Goal: Task Accomplishment & Management: Use online tool/utility

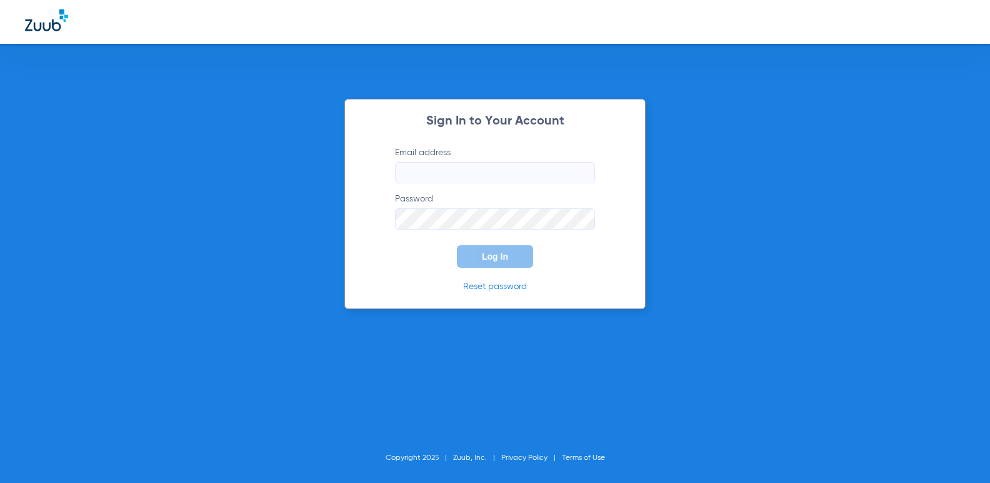
type input "[EMAIL_ADDRESS][DOMAIN_NAME]"
click at [507, 254] on span "Log In" at bounding box center [495, 256] width 26 height 10
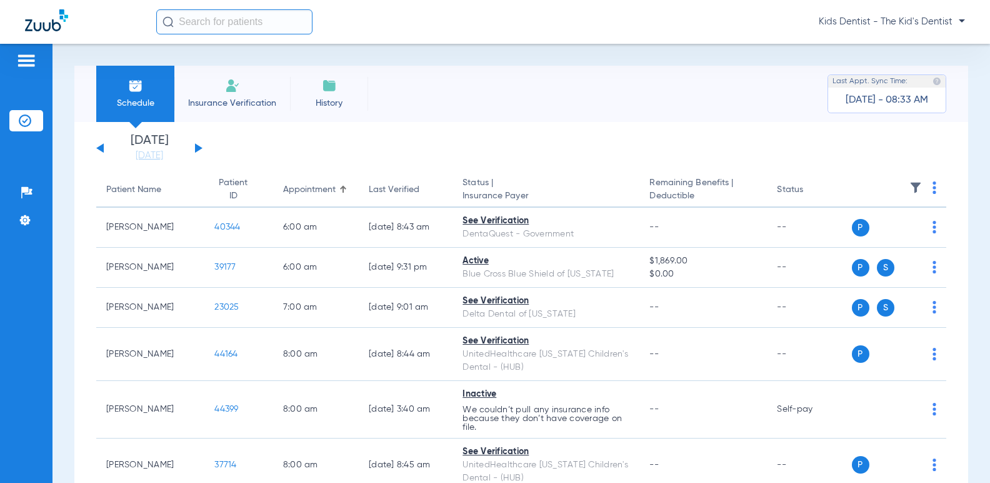
click at [201, 147] on button at bounding box center [199, 147] width 8 height 9
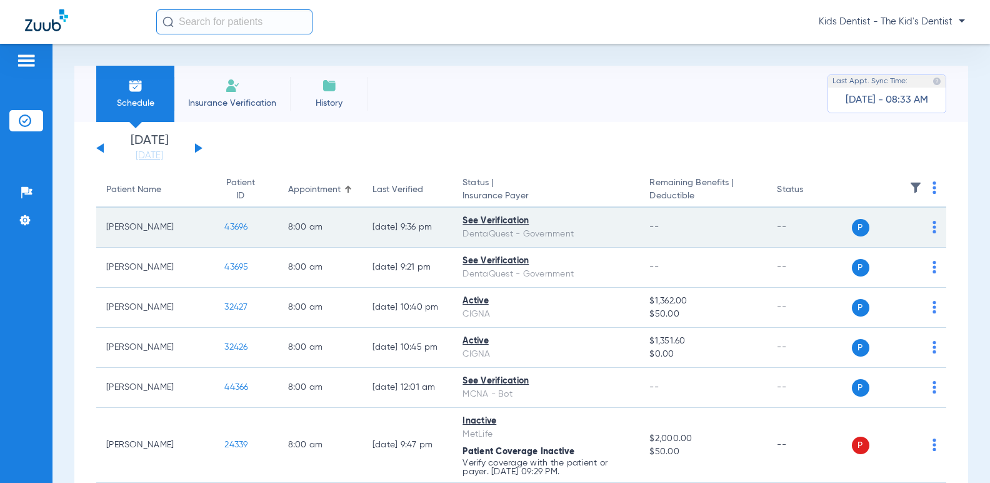
scroll to position [63, 0]
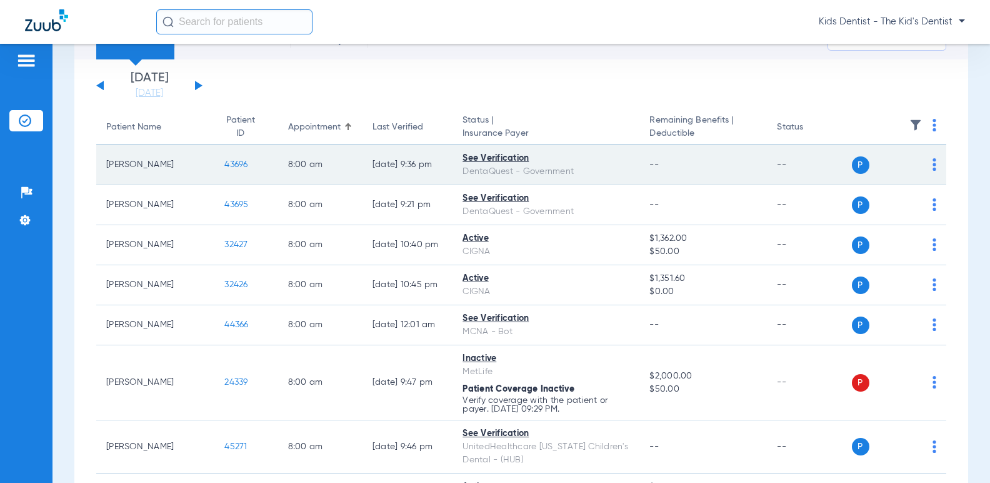
click at [933, 163] on img at bounding box center [935, 164] width 4 height 13
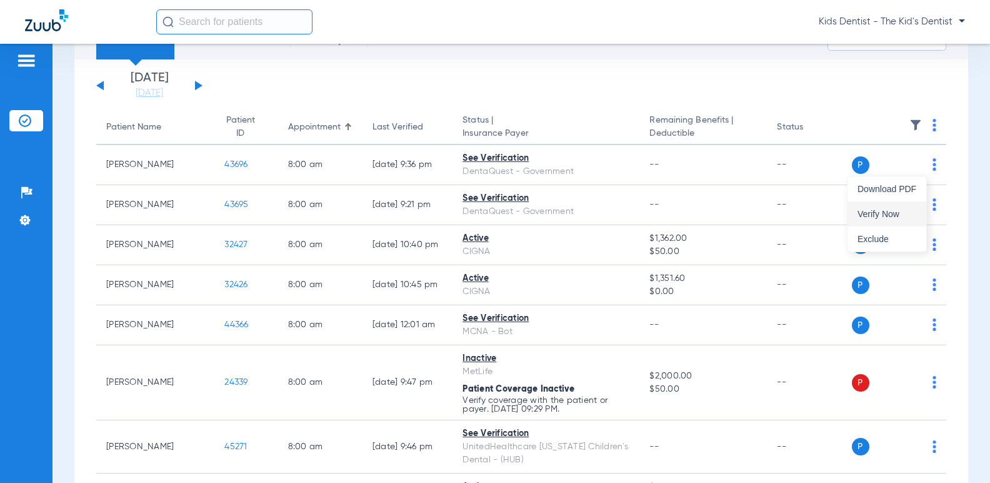
click at [869, 208] on button "Verify Now" at bounding box center [887, 213] width 79 height 25
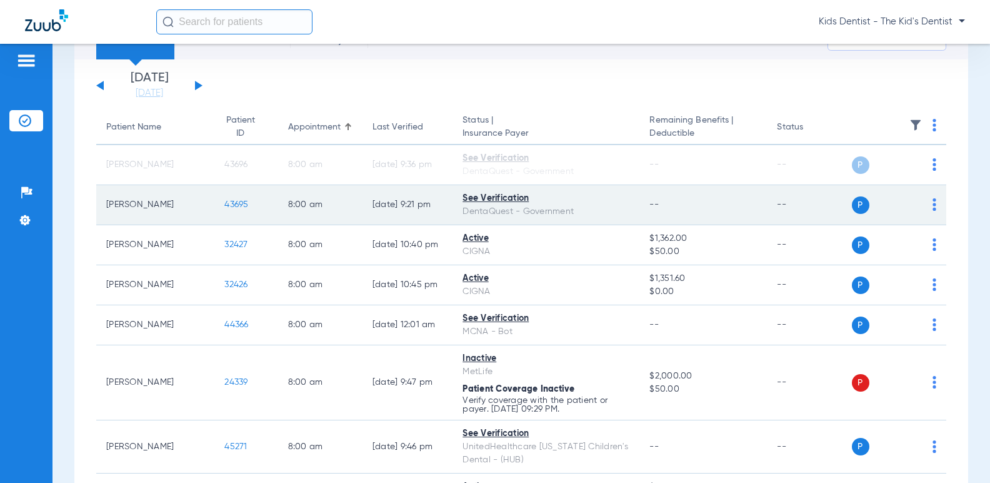
click at [933, 206] on img at bounding box center [935, 204] width 4 height 13
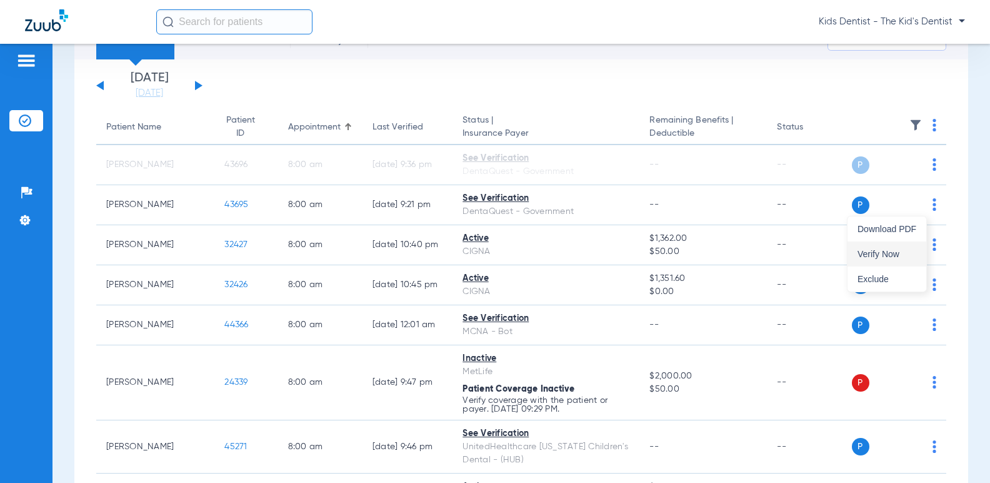
click at [886, 247] on button "Verify Now" at bounding box center [887, 253] width 79 height 25
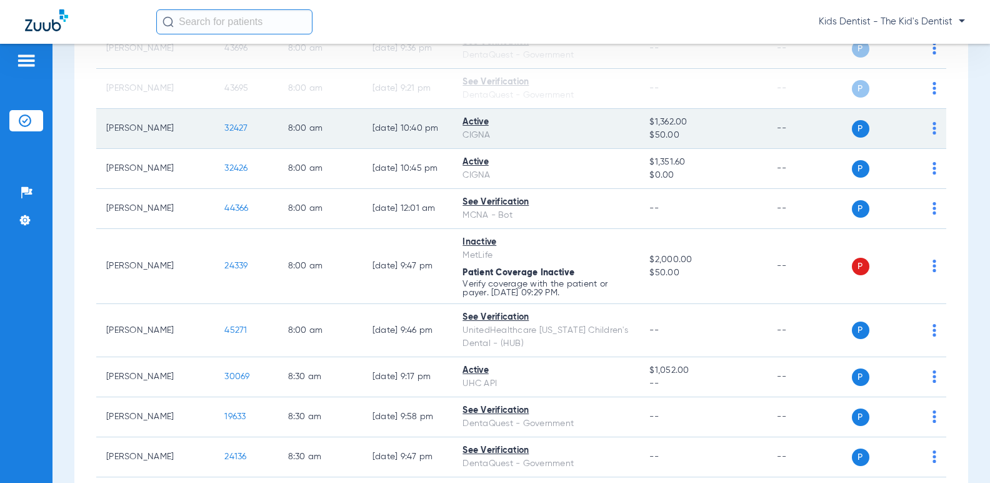
scroll to position [250, 0]
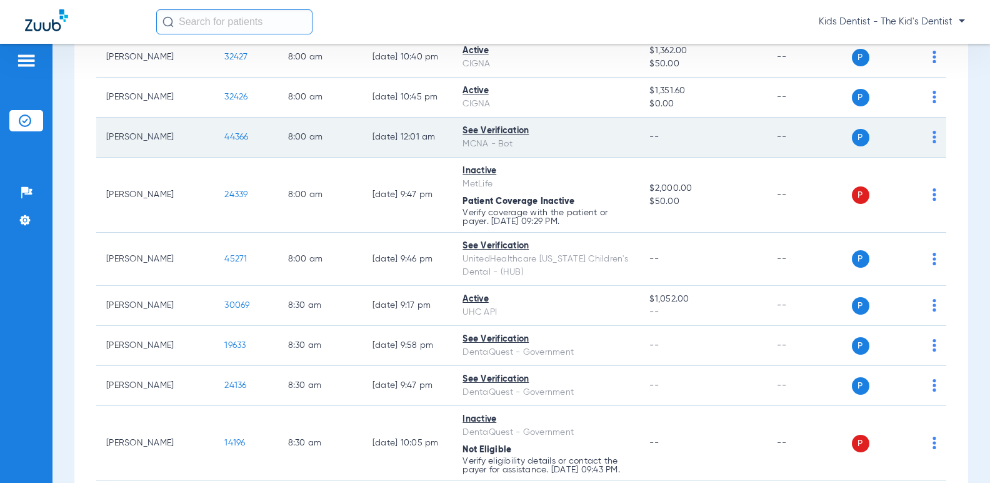
click at [933, 138] on img at bounding box center [935, 137] width 4 height 13
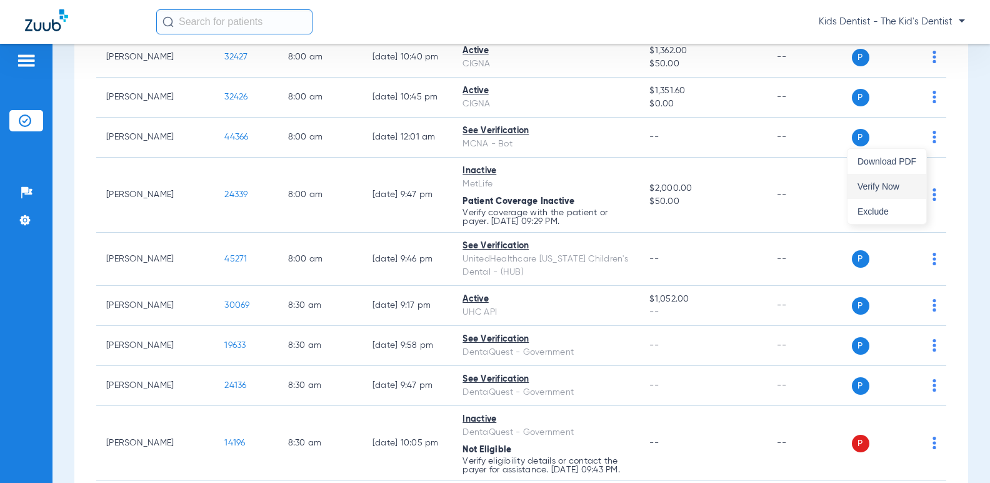
click at [894, 176] on button "Verify Now" at bounding box center [887, 186] width 79 height 25
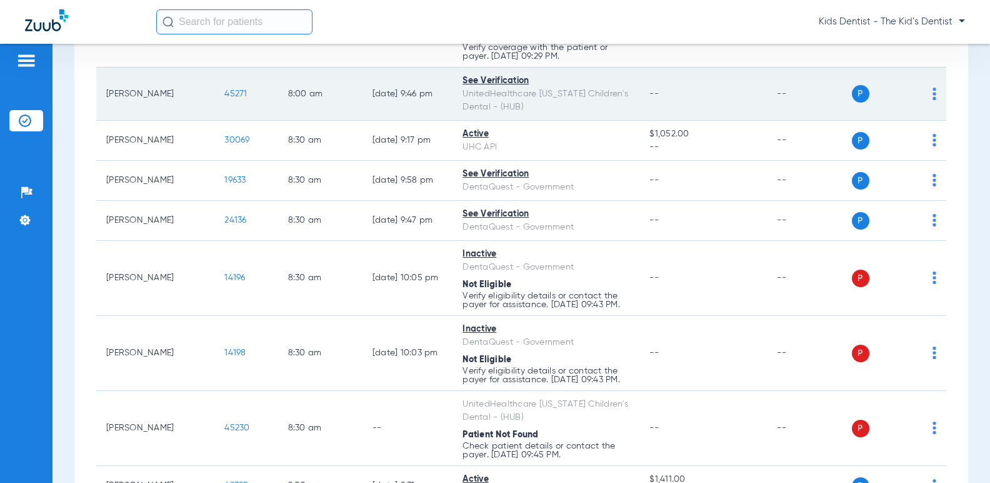
scroll to position [438, 0]
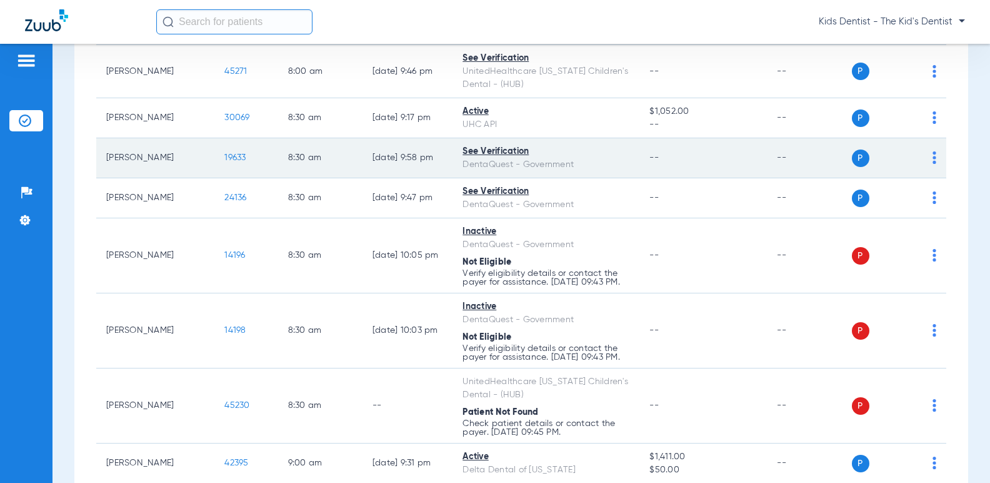
click at [933, 158] on img at bounding box center [935, 157] width 4 height 13
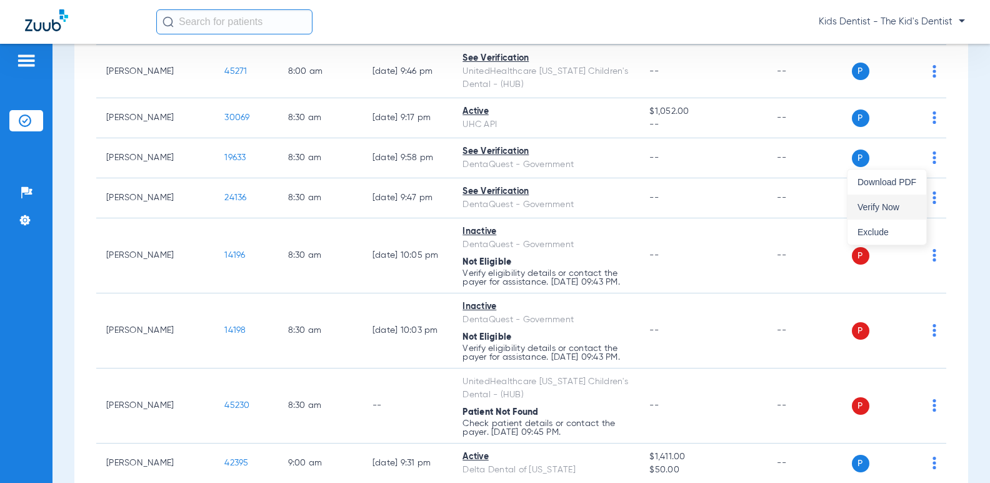
click at [909, 197] on button "Verify Now" at bounding box center [887, 206] width 79 height 25
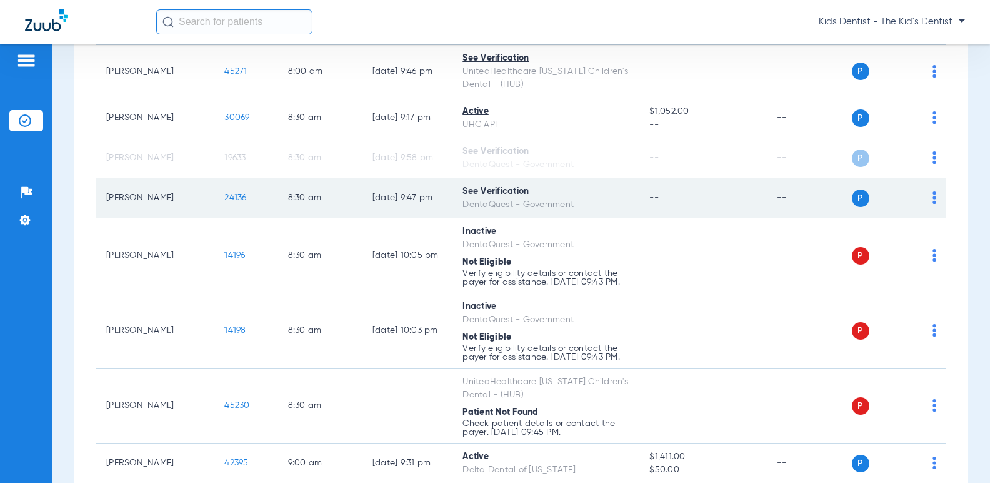
click at [933, 196] on img at bounding box center [935, 197] width 4 height 13
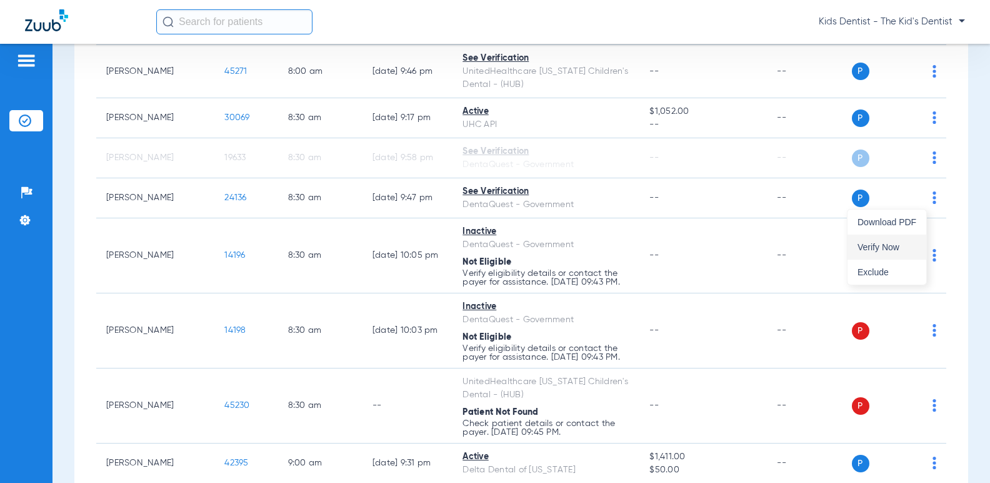
click at [893, 241] on button "Verify Now" at bounding box center [887, 246] width 79 height 25
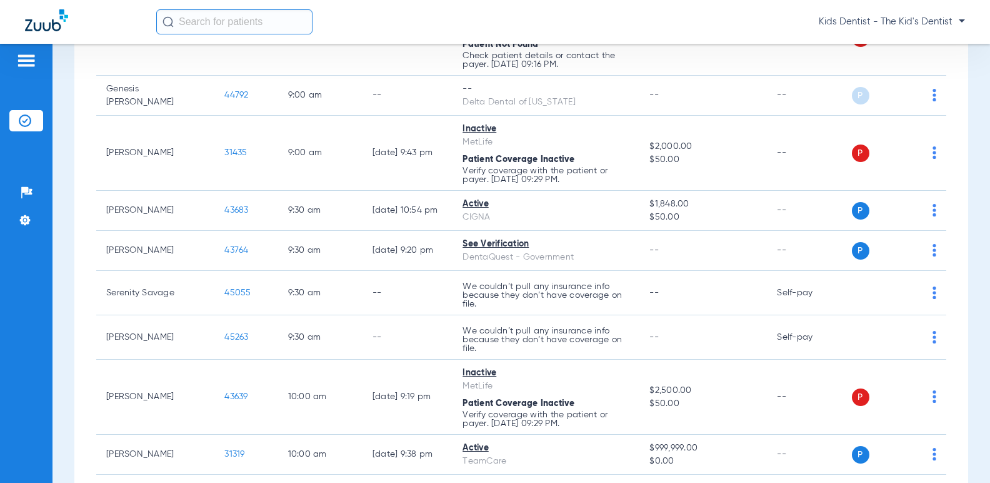
scroll to position [1063, 0]
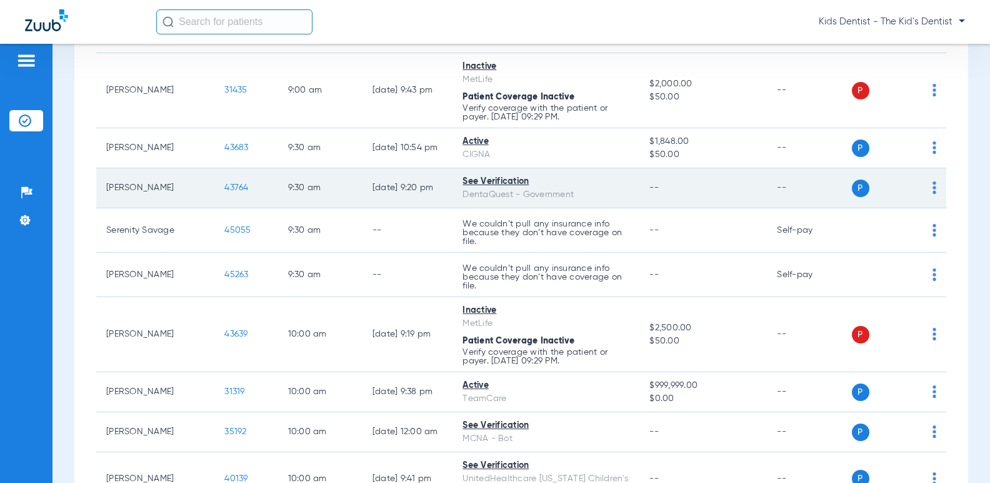
click at [933, 194] on img at bounding box center [935, 187] width 4 height 13
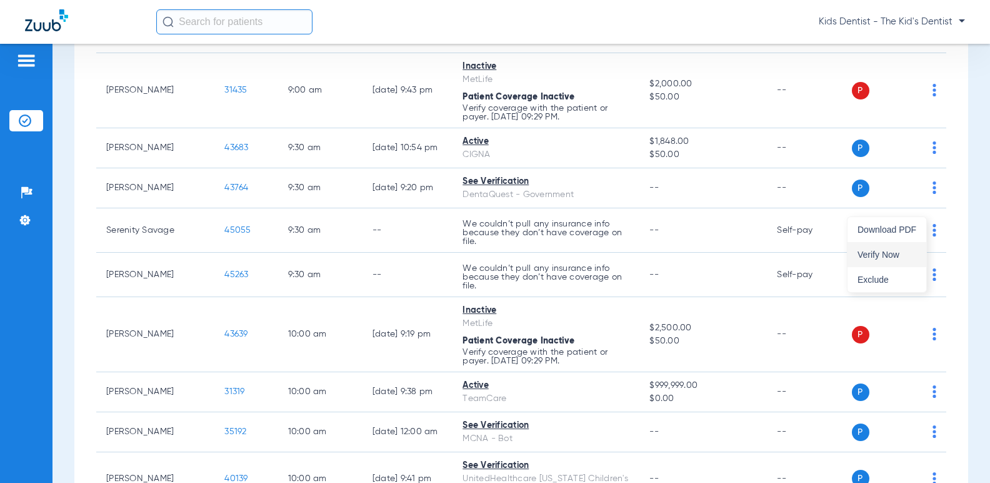
click at [888, 248] on button "Verify Now" at bounding box center [887, 254] width 79 height 25
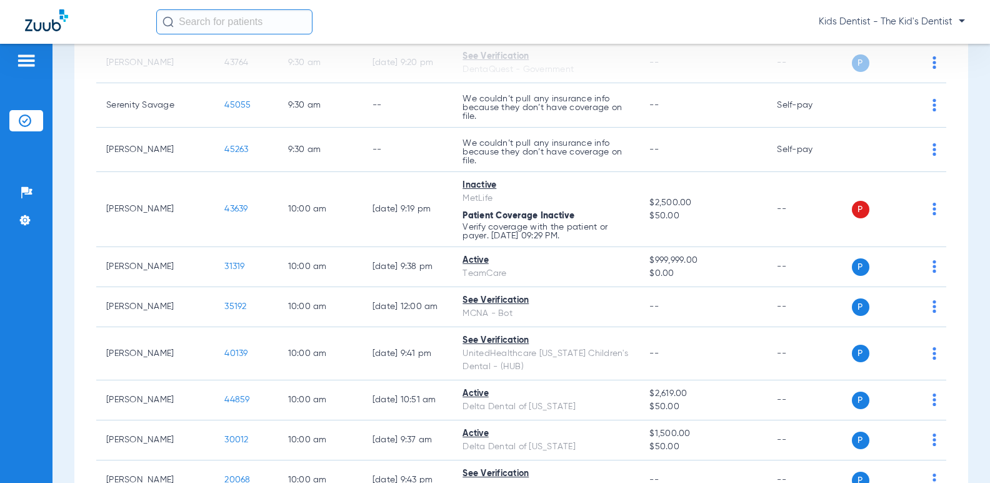
scroll to position [1250, 0]
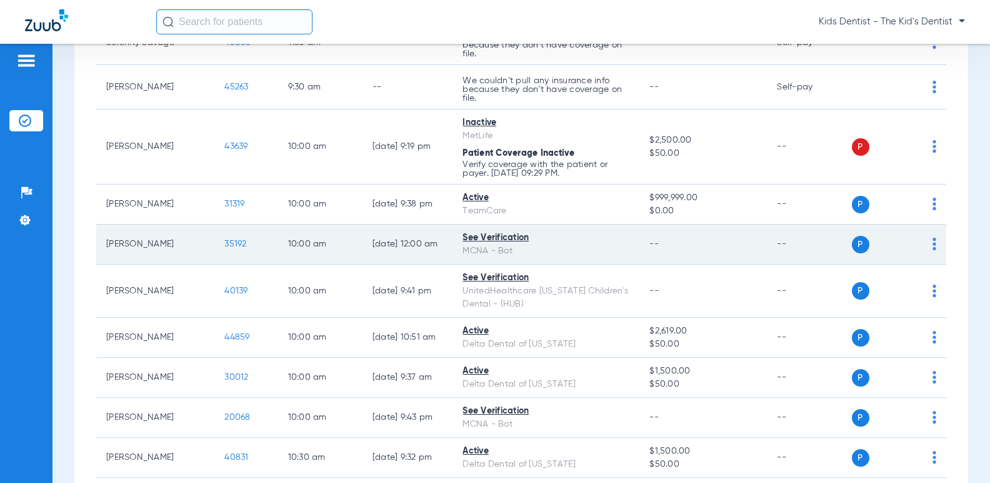
click at [933, 250] on img at bounding box center [935, 244] width 4 height 13
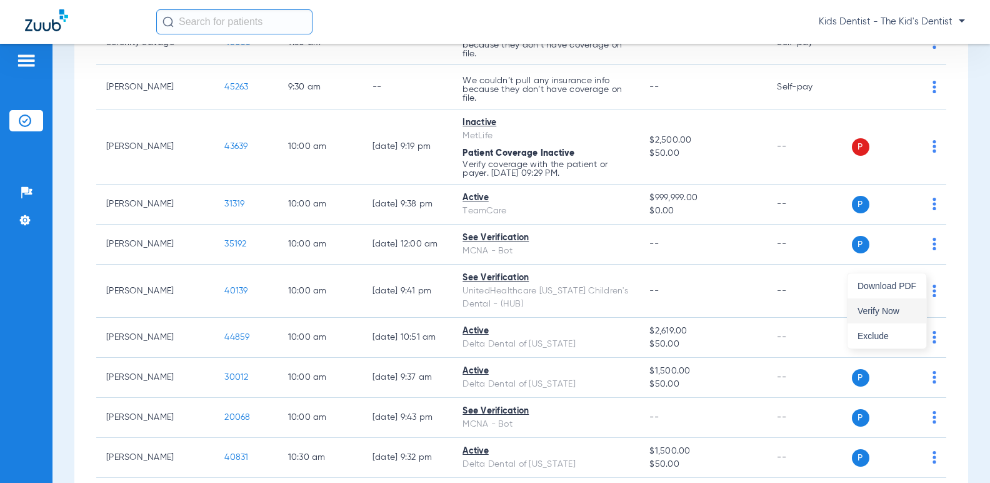
click at [894, 301] on button "Verify Now" at bounding box center [887, 310] width 79 height 25
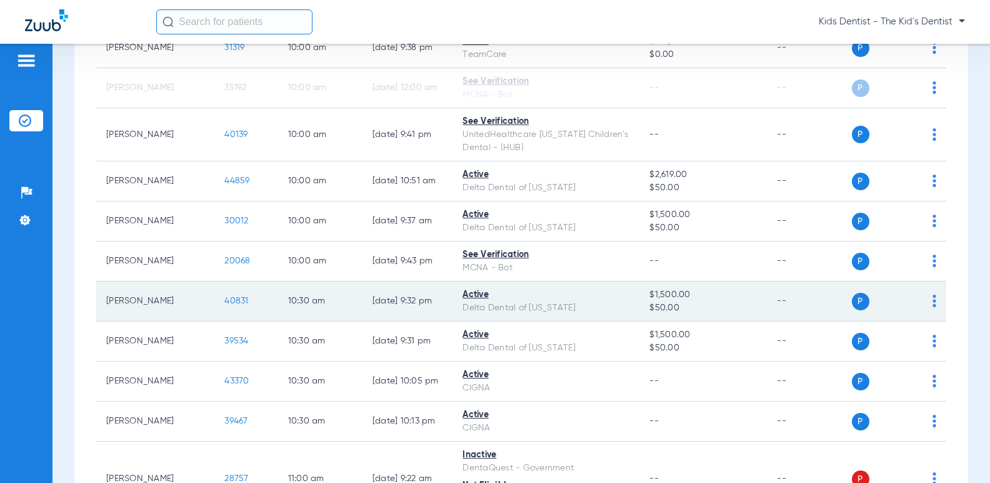
scroll to position [1438, 0]
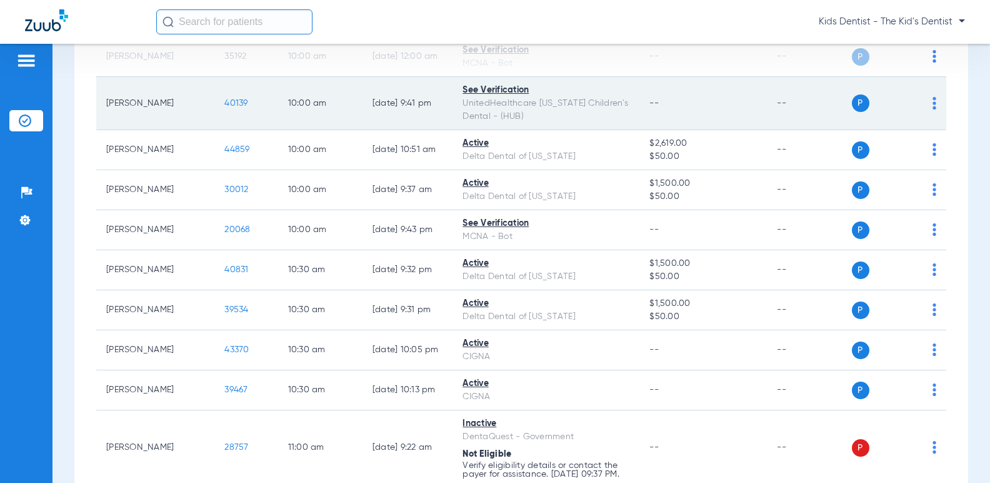
click at [933, 109] on img at bounding box center [935, 103] width 4 height 13
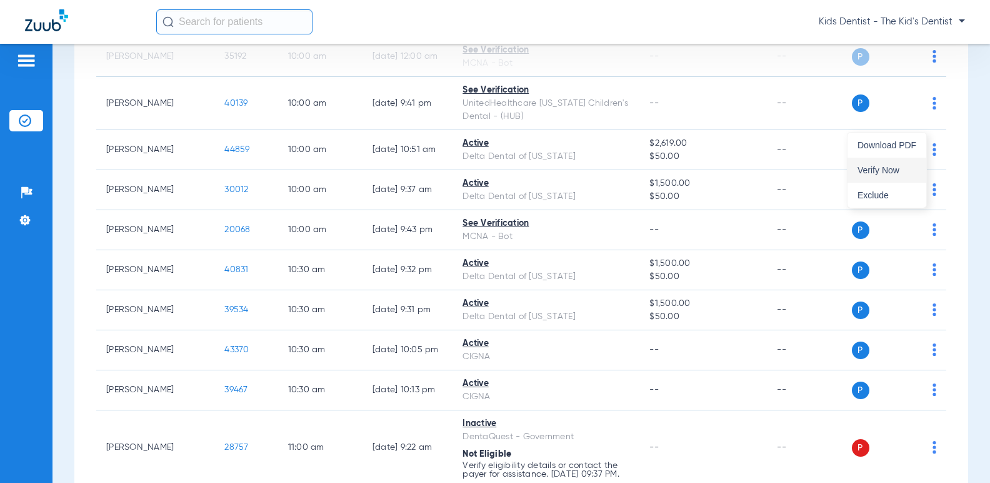
click at [898, 168] on span "Verify Now" at bounding box center [887, 170] width 59 height 9
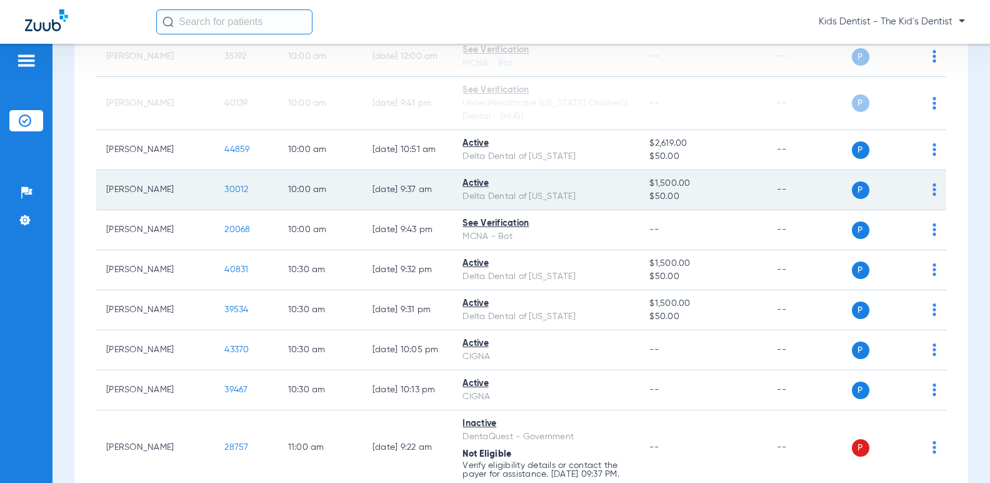
scroll to position [1500, 0]
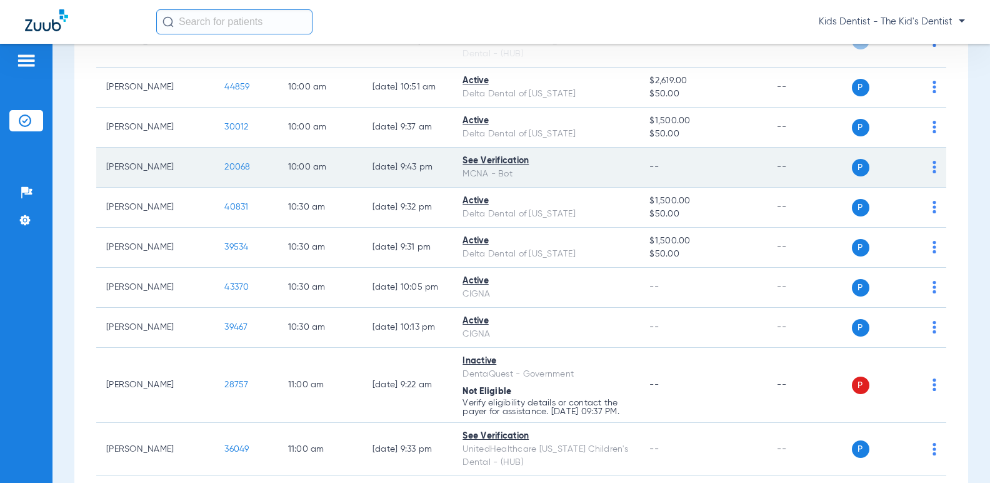
click at [933, 173] on img at bounding box center [935, 167] width 4 height 13
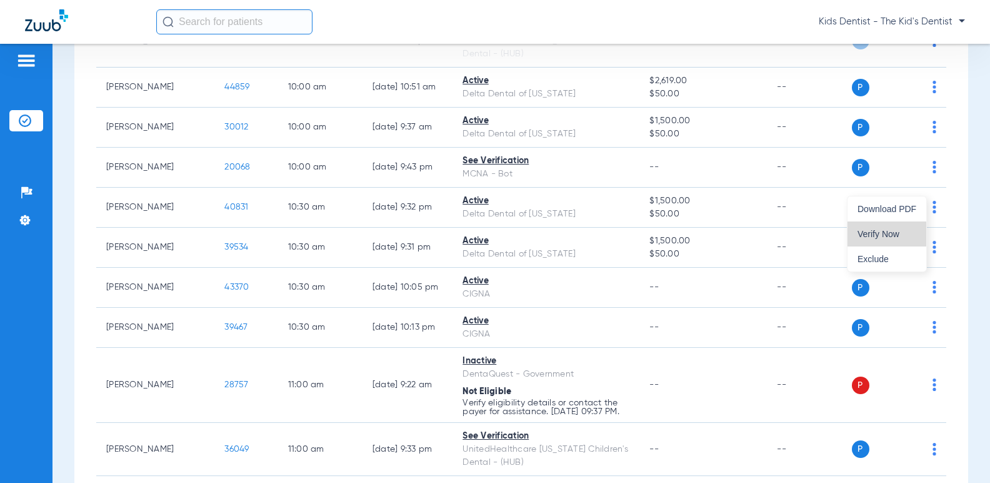
click at [901, 224] on button "Verify Now" at bounding box center [887, 233] width 79 height 25
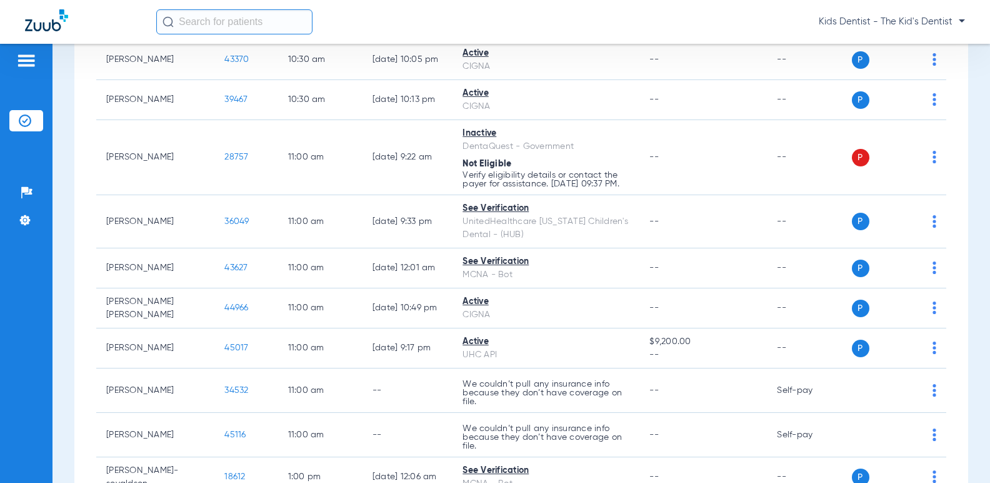
scroll to position [1750, 0]
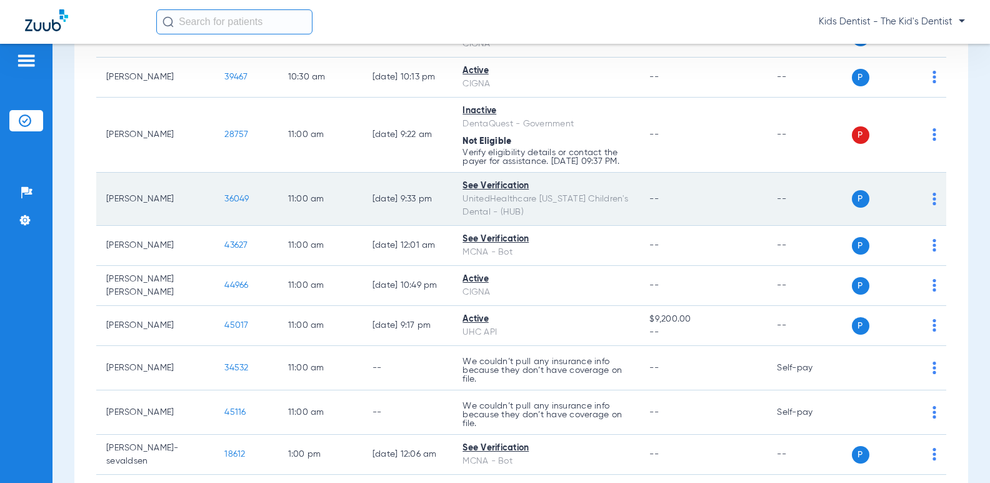
click at [933, 205] on img at bounding box center [935, 199] width 4 height 13
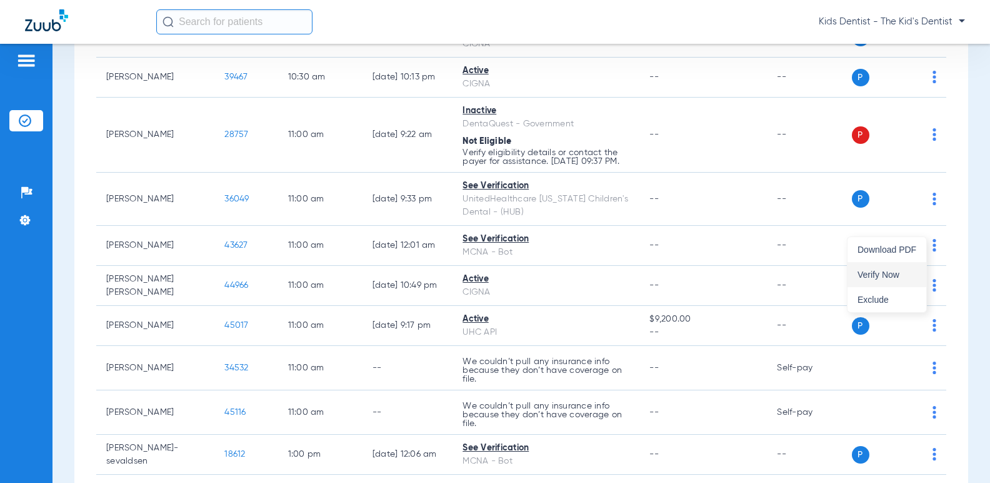
click at [877, 267] on button "Verify Now" at bounding box center [887, 274] width 79 height 25
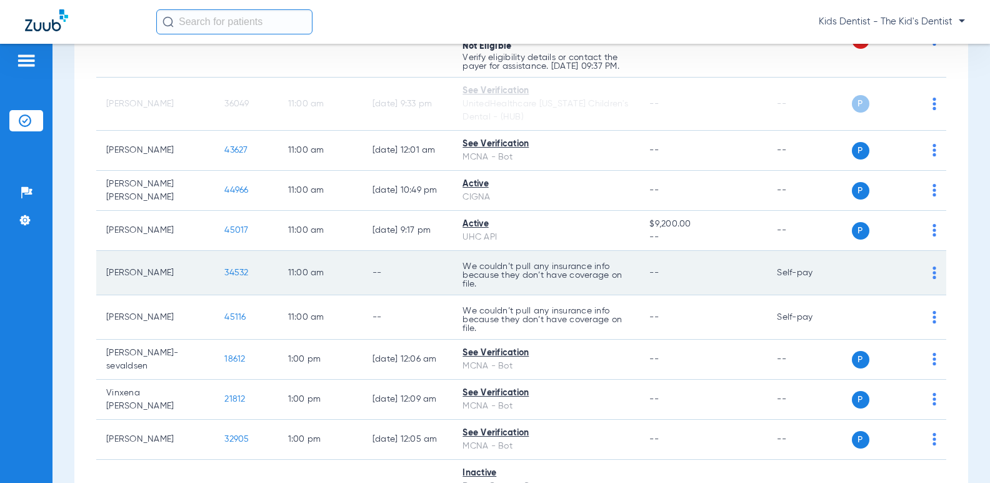
scroll to position [1876, 0]
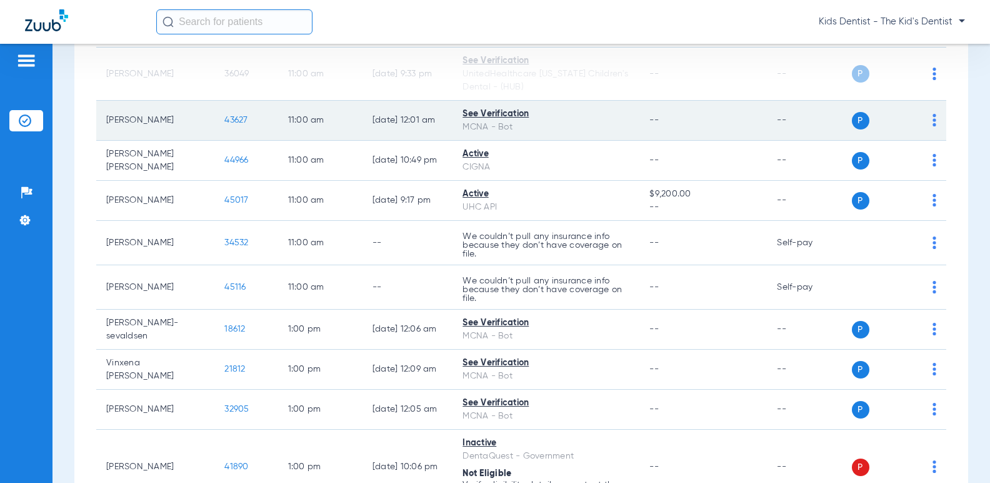
click at [933, 126] on img at bounding box center [935, 120] width 4 height 13
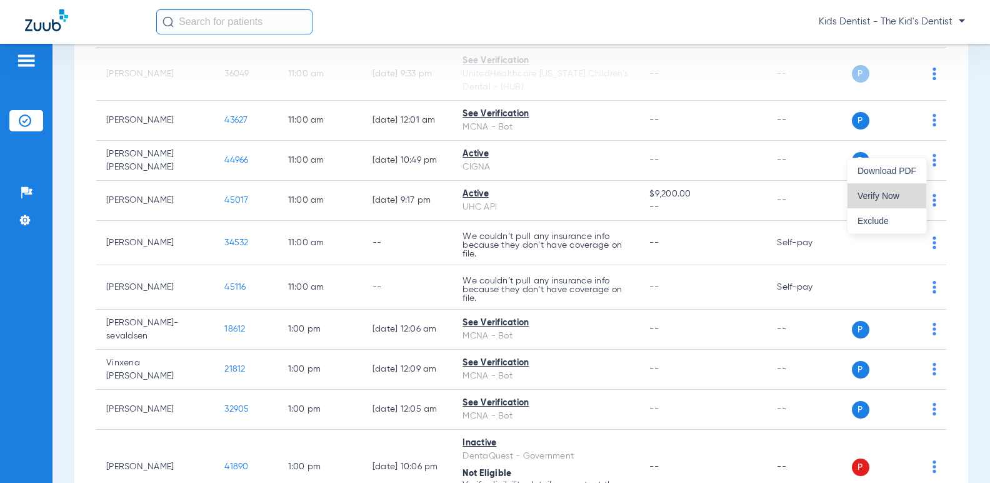
click at [893, 196] on span "Verify Now" at bounding box center [887, 195] width 59 height 9
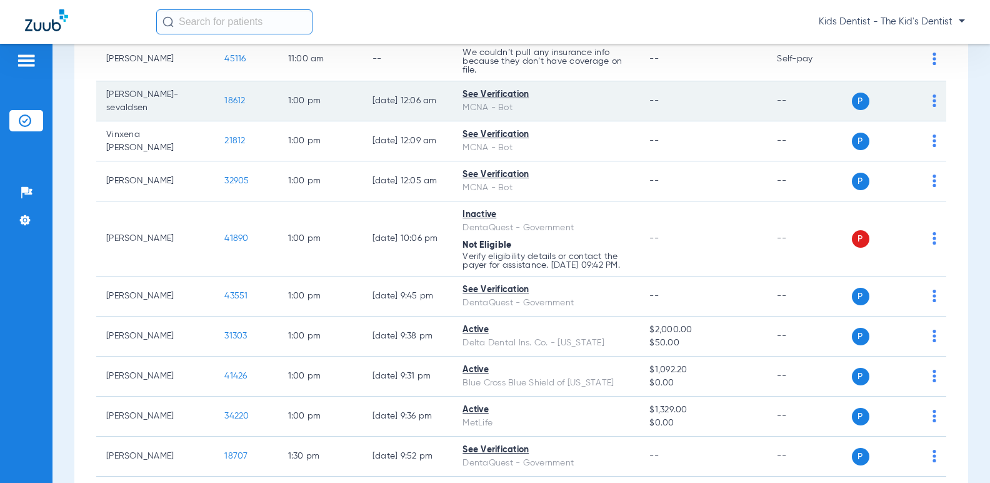
scroll to position [2126, 0]
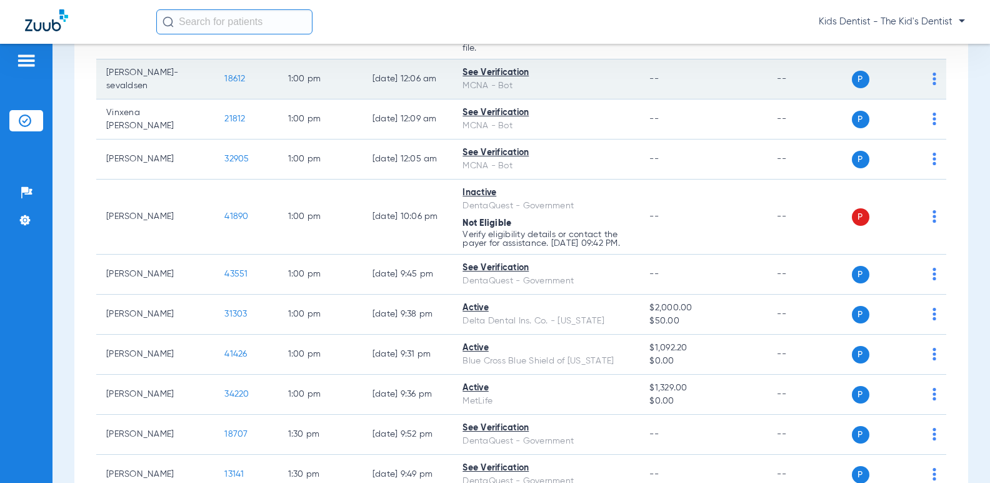
click at [933, 85] on img at bounding box center [935, 79] width 4 height 13
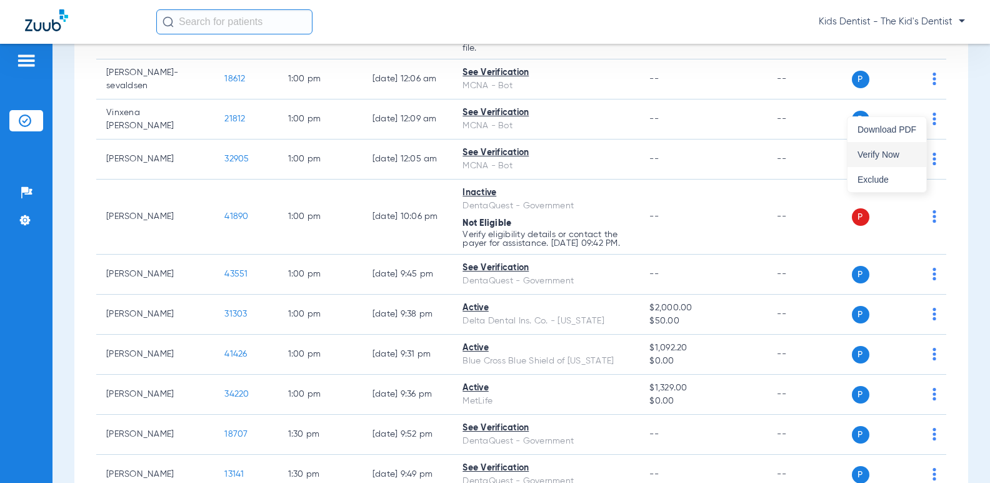
click at [897, 148] on button "Verify Now" at bounding box center [887, 154] width 79 height 25
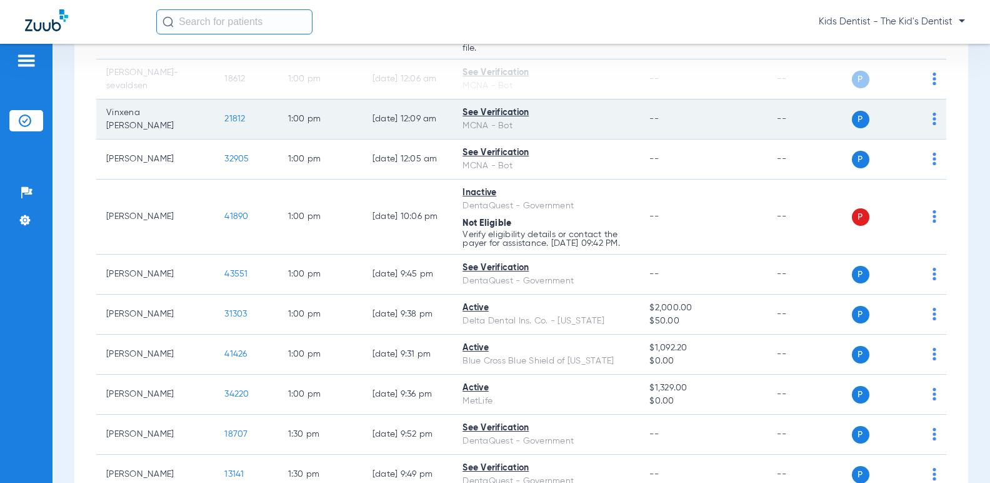
click at [933, 125] on img at bounding box center [935, 119] width 4 height 13
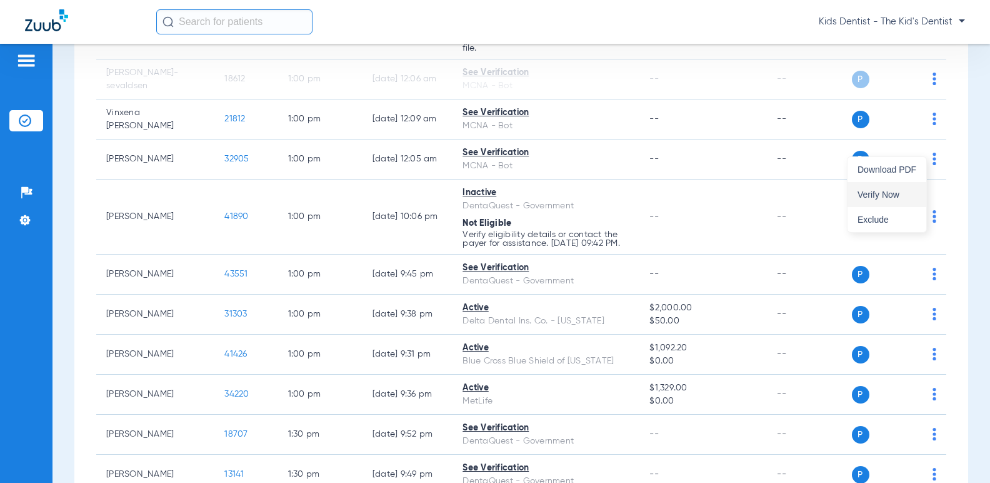
click at [905, 191] on span "Verify Now" at bounding box center [887, 194] width 59 height 9
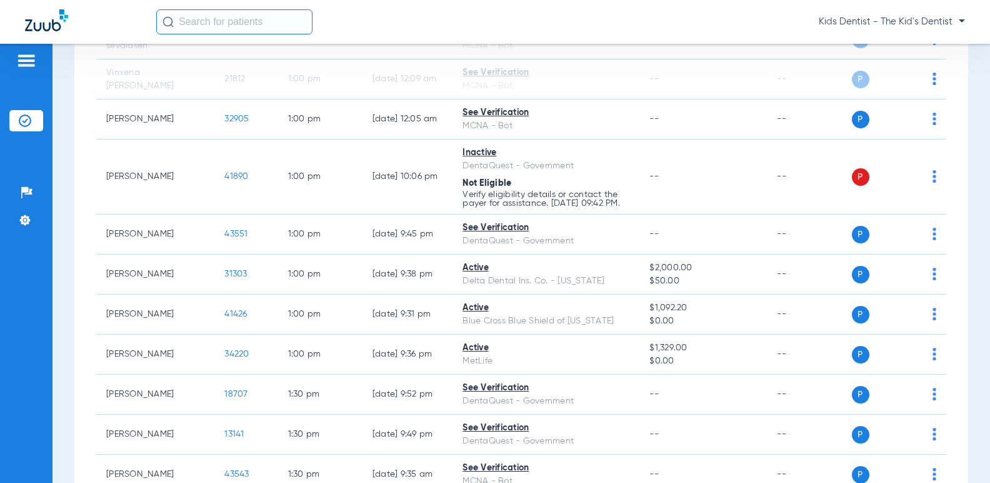
scroll to position [2188, 0]
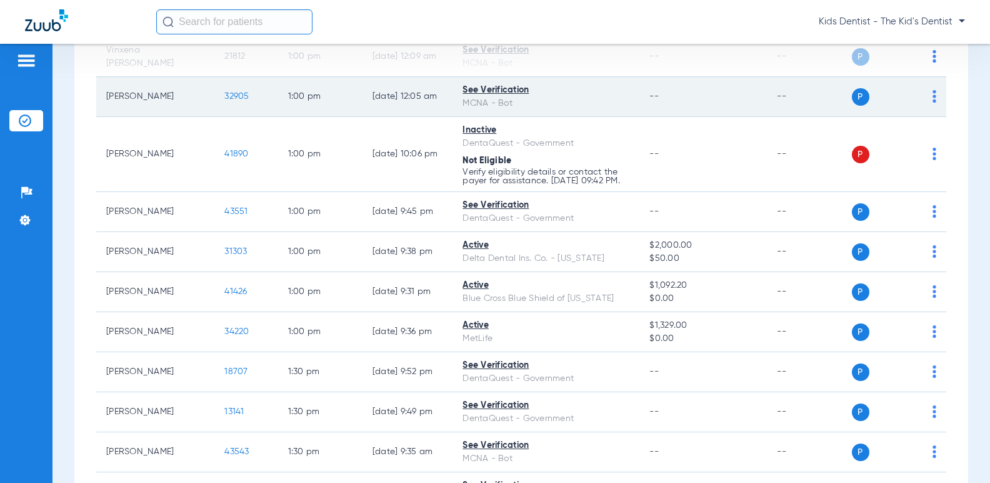
click at [933, 103] on img at bounding box center [935, 96] width 4 height 13
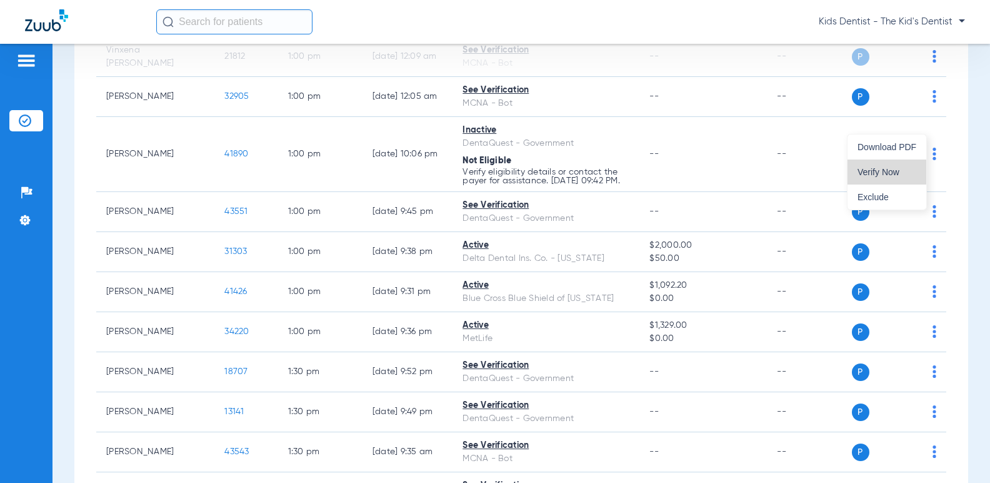
click at [903, 164] on button "Verify Now" at bounding box center [887, 171] width 79 height 25
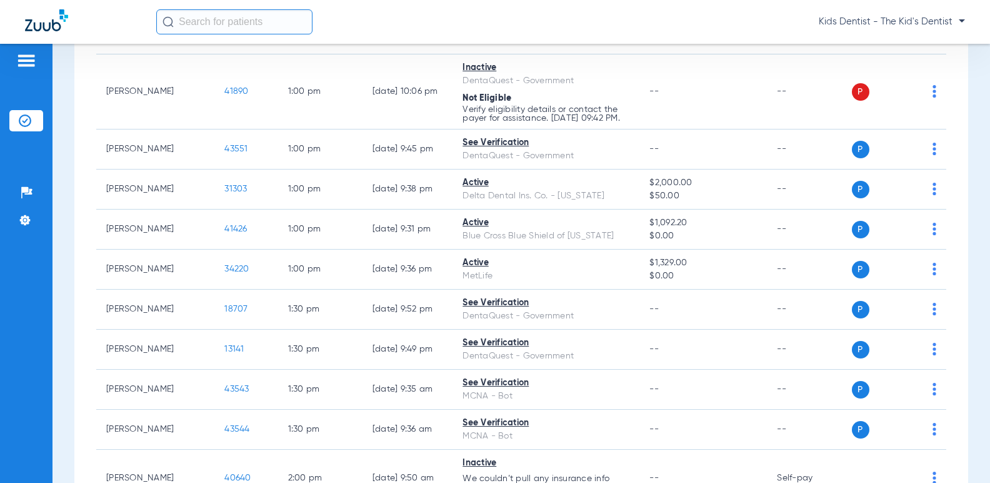
scroll to position [2313, 0]
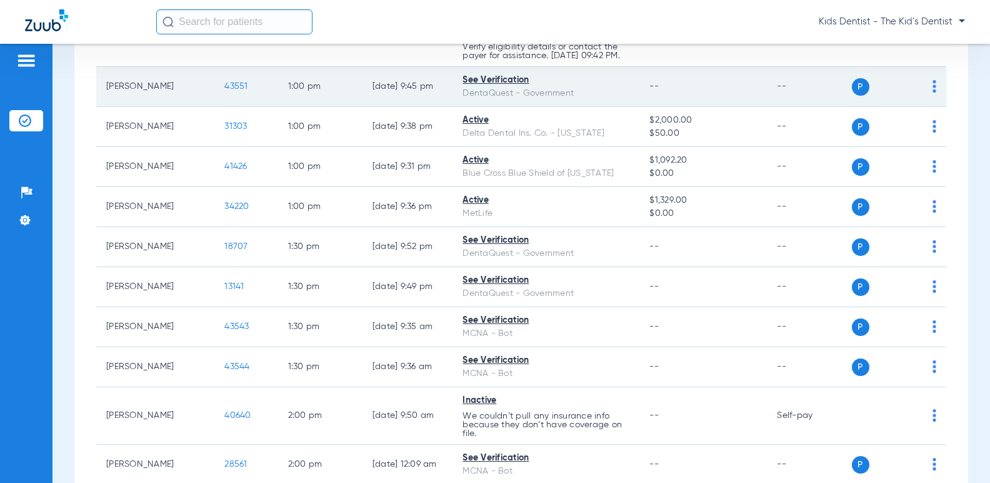
click at [933, 93] on img at bounding box center [935, 86] width 4 height 13
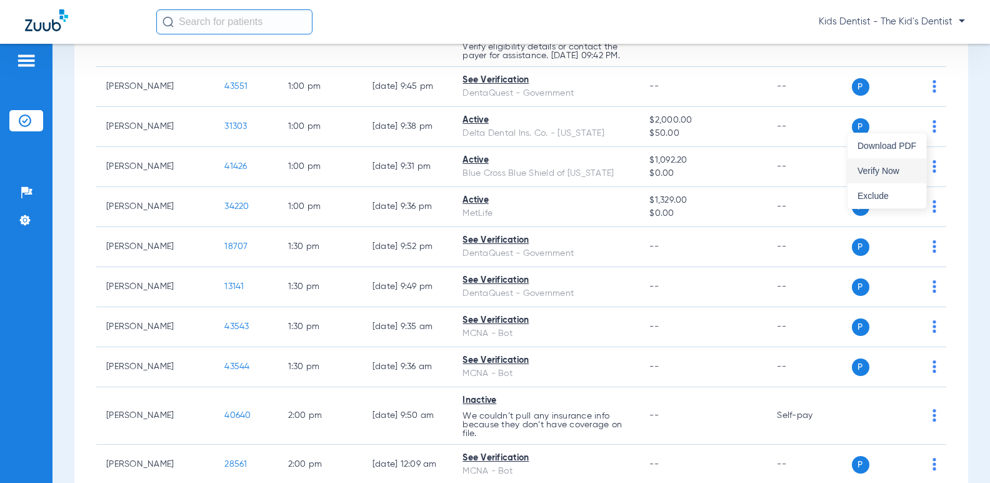
click at [888, 166] on span "Verify Now" at bounding box center [887, 170] width 59 height 9
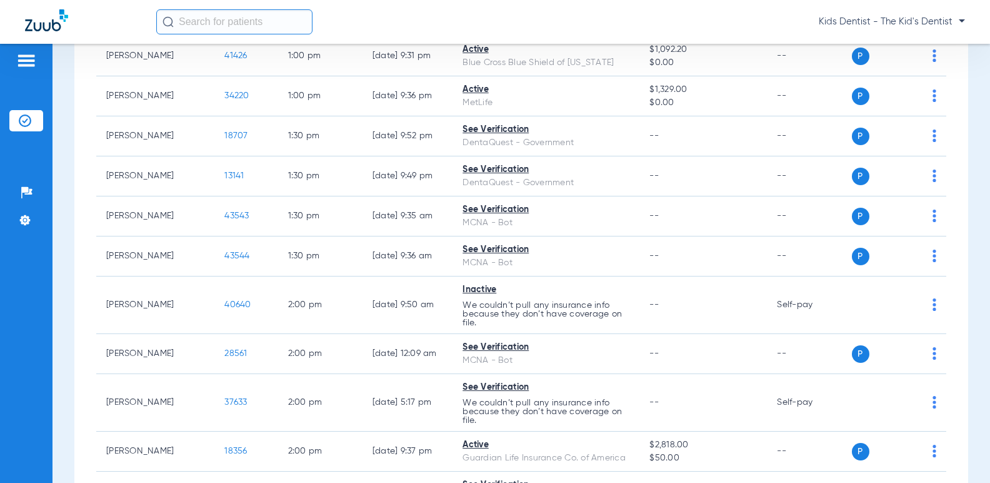
scroll to position [2438, 0]
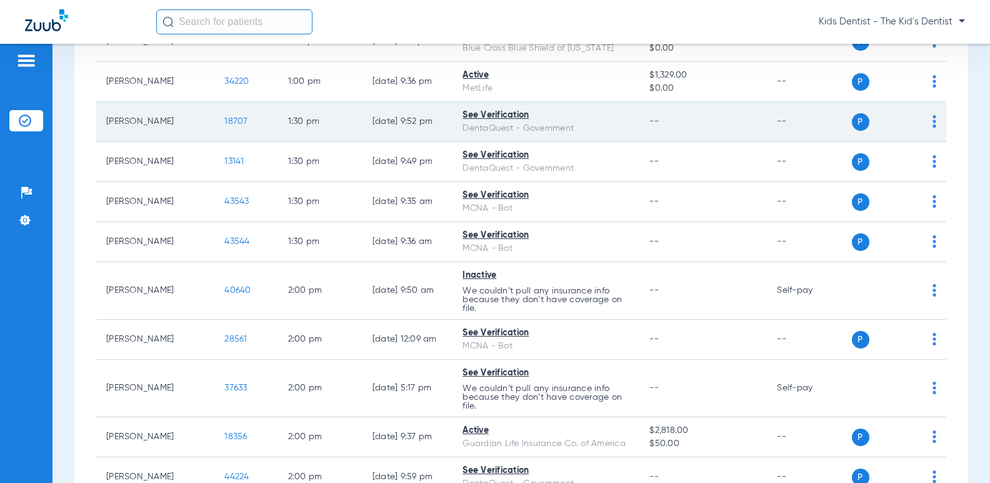
click at [933, 128] on img at bounding box center [935, 121] width 4 height 13
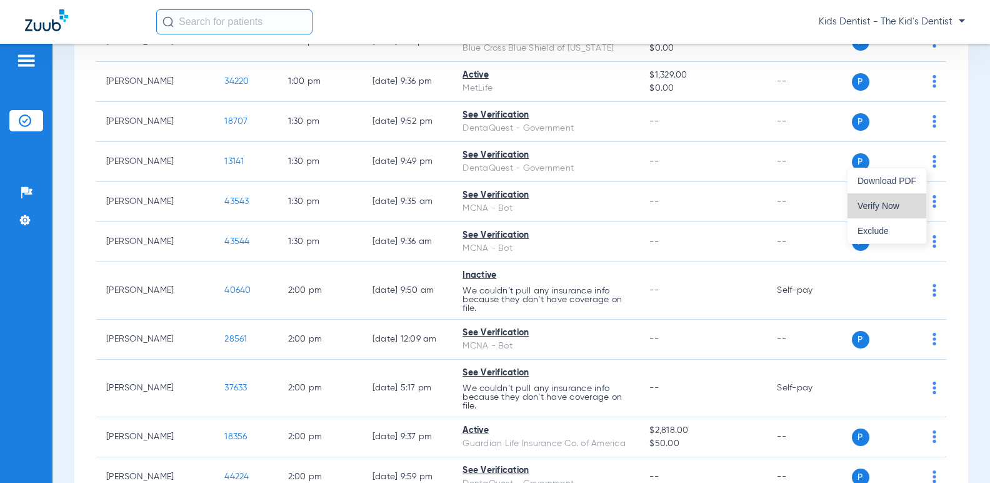
click at [903, 203] on span "Verify Now" at bounding box center [887, 205] width 59 height 9
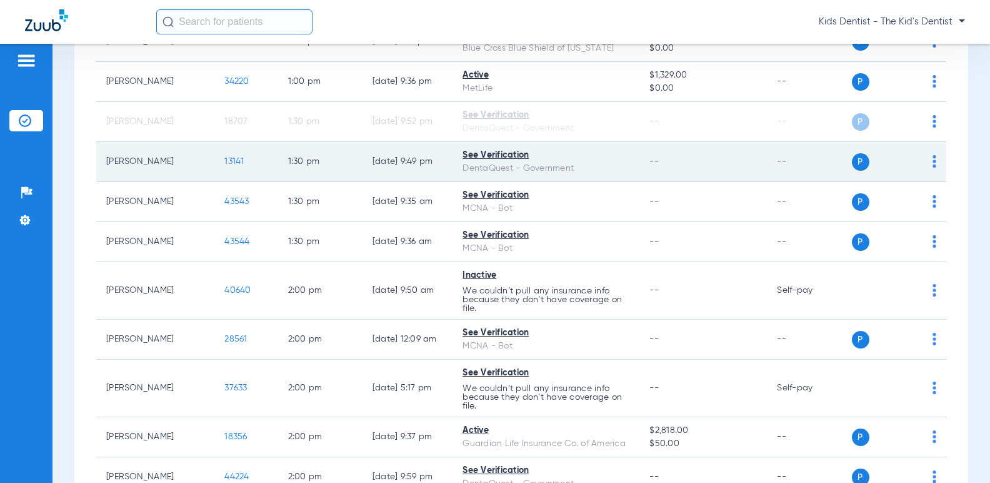
click at [933, 168] on img at bounding box center [935, 161] width 4 height 13
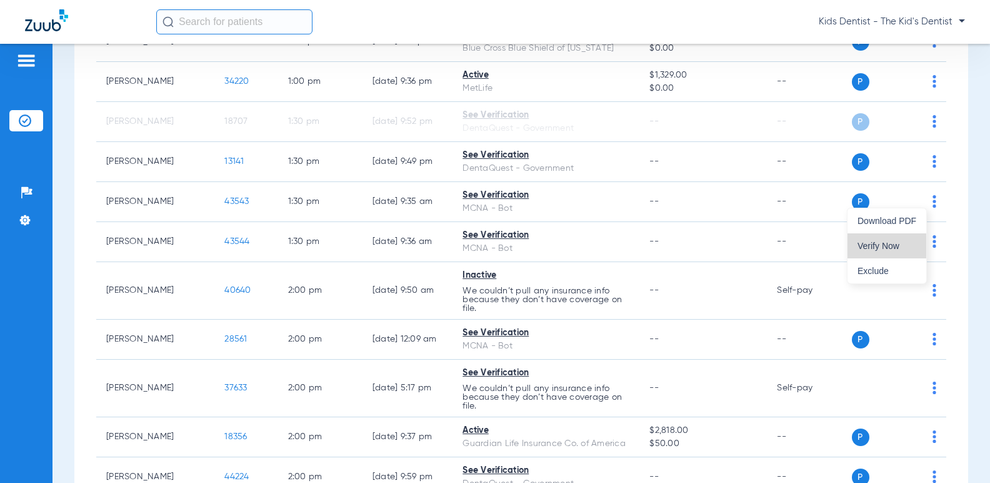
click at [892, 236] on button "Verify Now" at bounding box center [887, 245] width 79 height 25
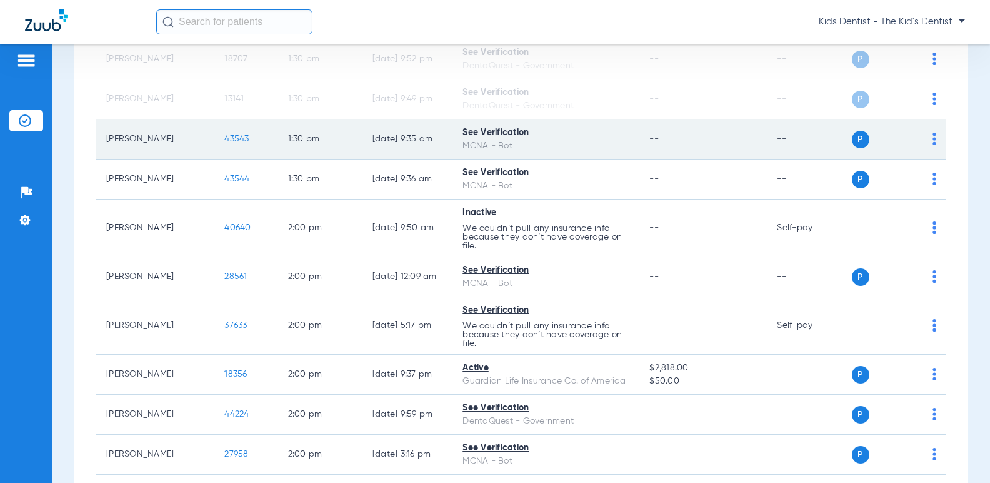
scroll to position [2563, 0]
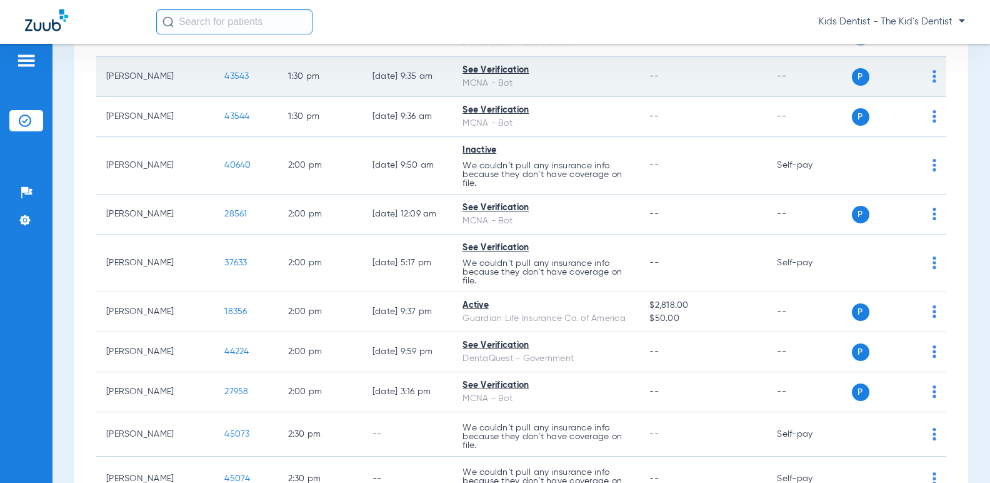
click at [933, 83] on img at bounding box center [935, 76] width 4 height 13
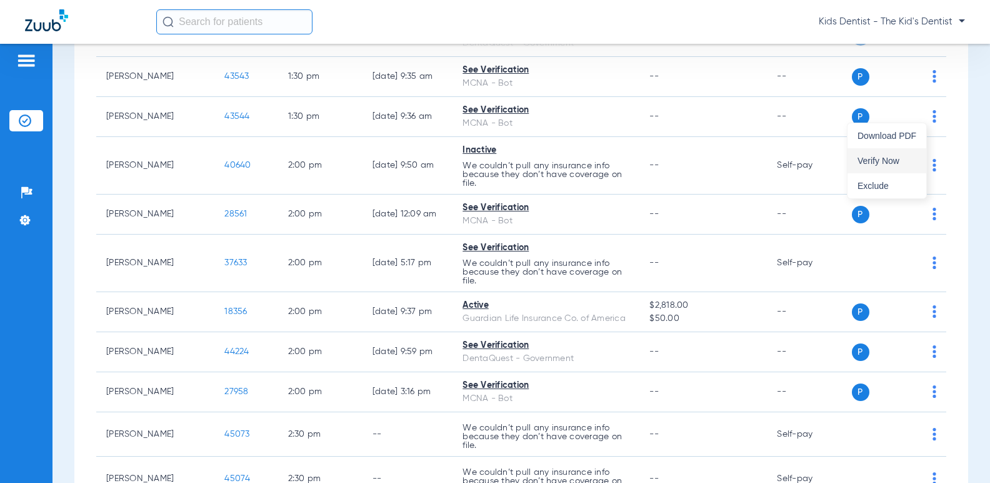
click at [907, 152] on button "Verify Now" at bounding box center [887, 160] width 79 height 25
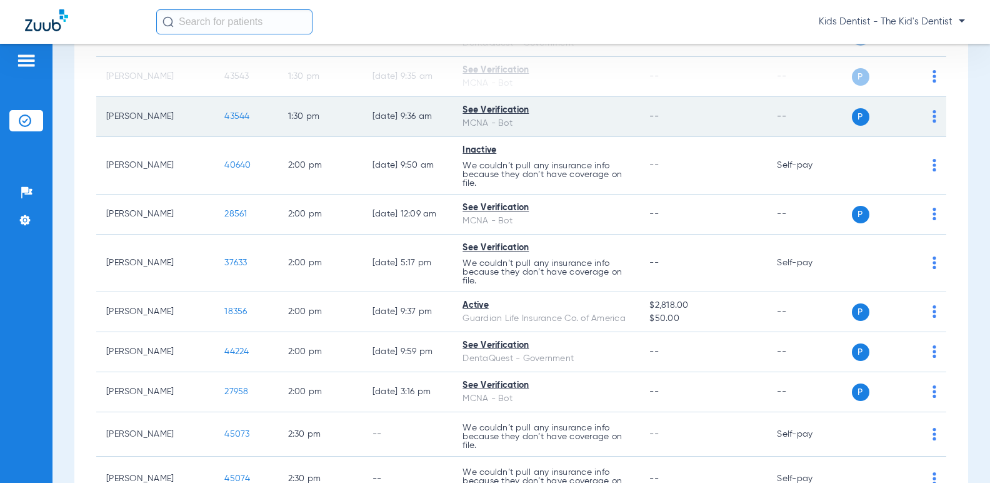
click at [933, 123] on img at bounding box center [935, 116] width 4 height 13
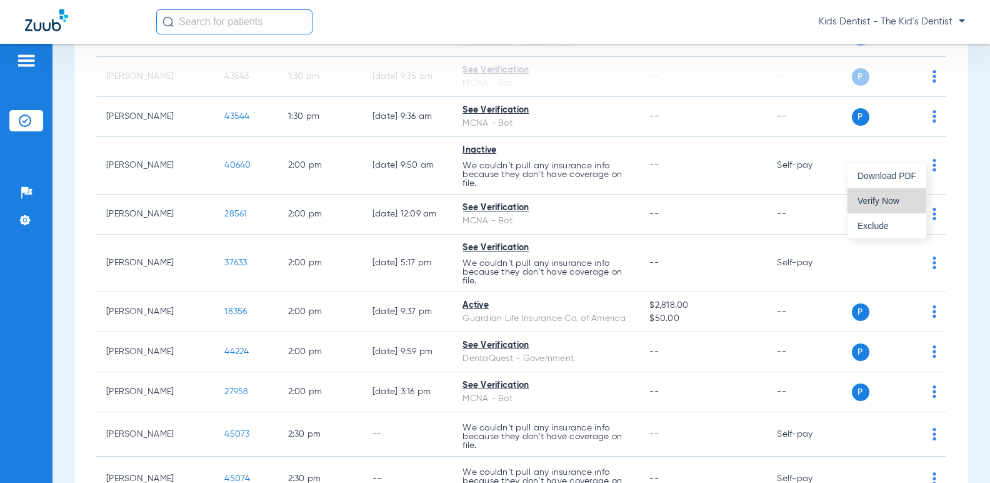
click at [895, 193] on button "Verify Now" at bounding box center [887, 200] width 79 height 25
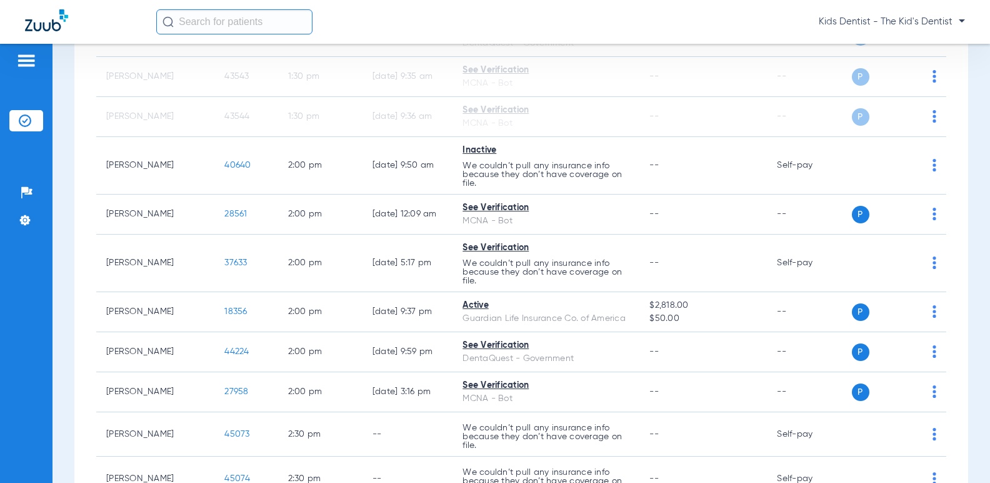
scroll to position [2626, 0]
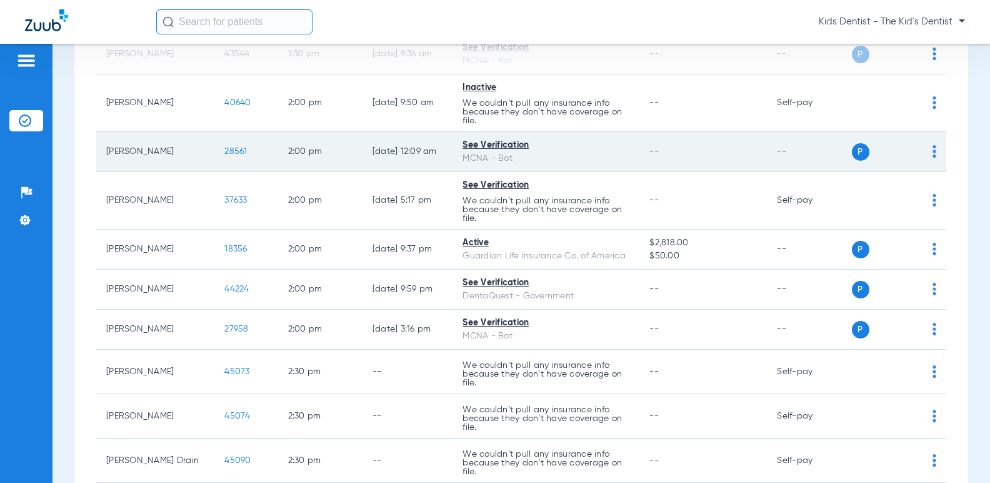
click at [933, 158] on img at bounding box center [935, 151] width 4 height 13
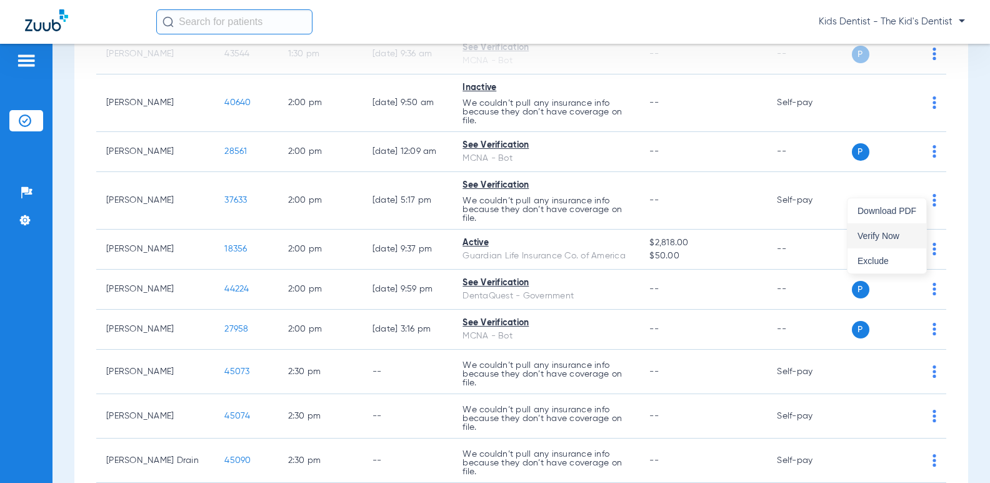
click at [895, 229] on button "Verify Now" at bounding box center [887, 235] width 79 height 25
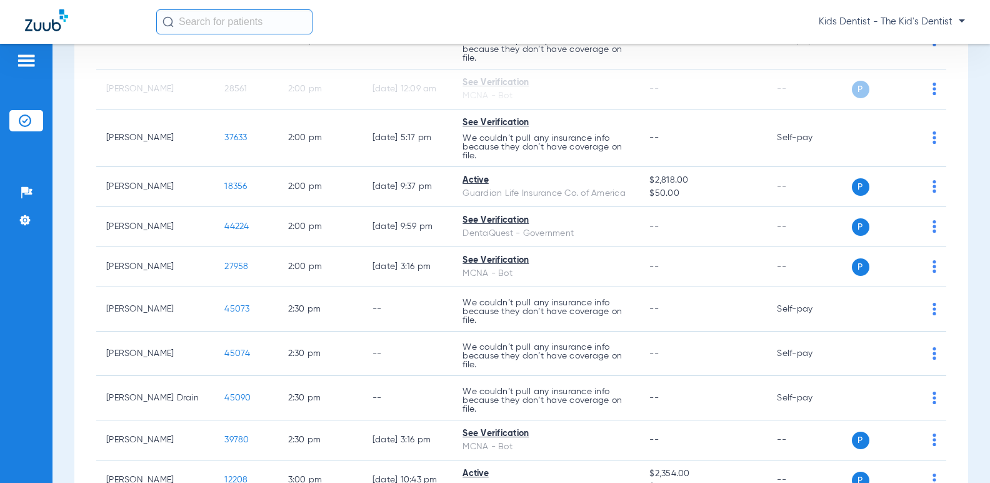
scroll to position [2751, 0]
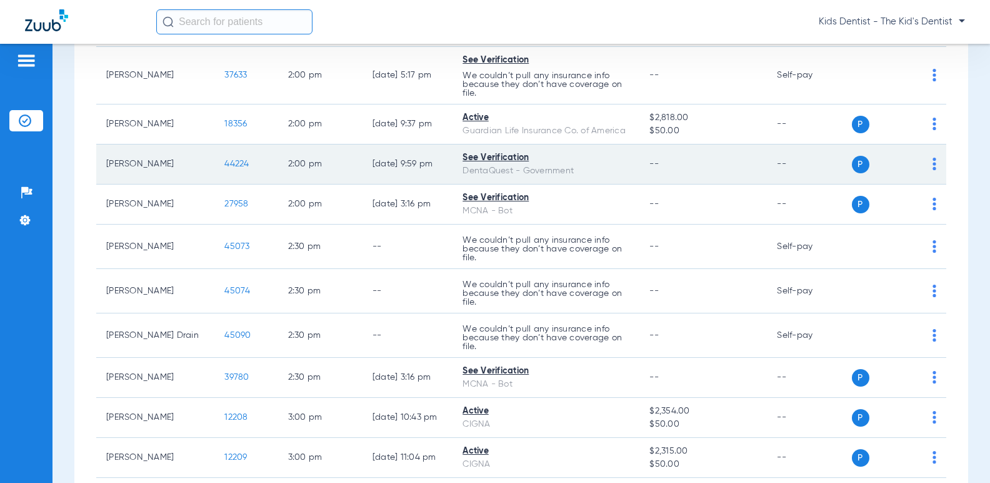
click at [933, 170] on img at bounding box center [935, 164] width 4 height 13
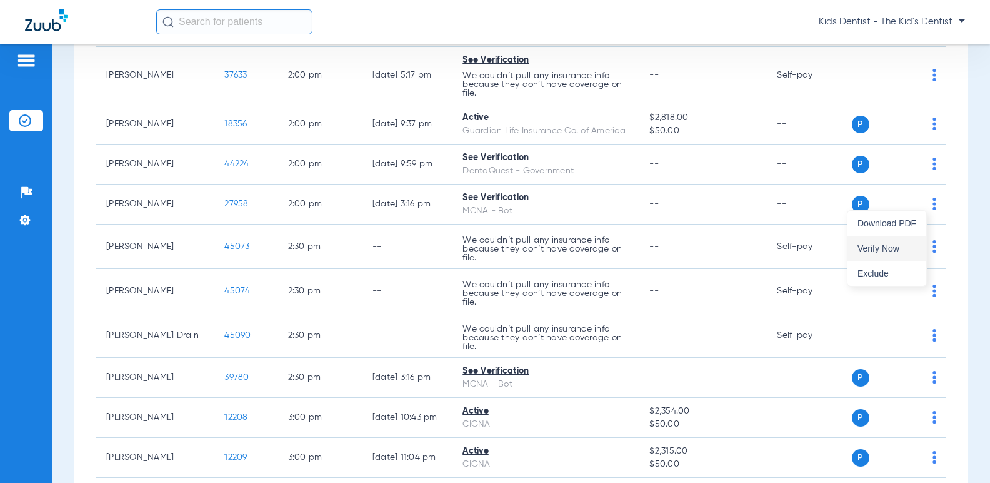
click at [885, 244] on span "Verify Now" at bounding box center [887, 248] width 59 height 9
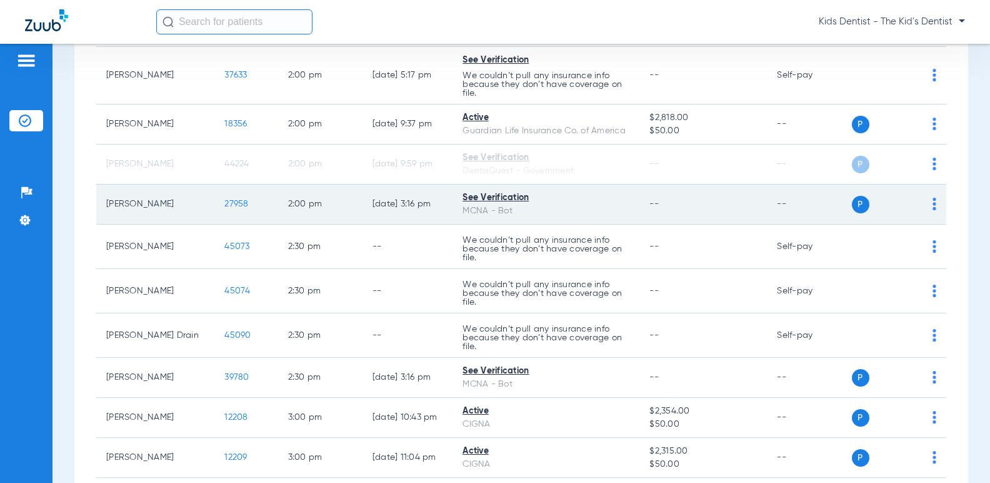
click at [933, 210] on img at bounding box center [935, 204] width 4 height 13
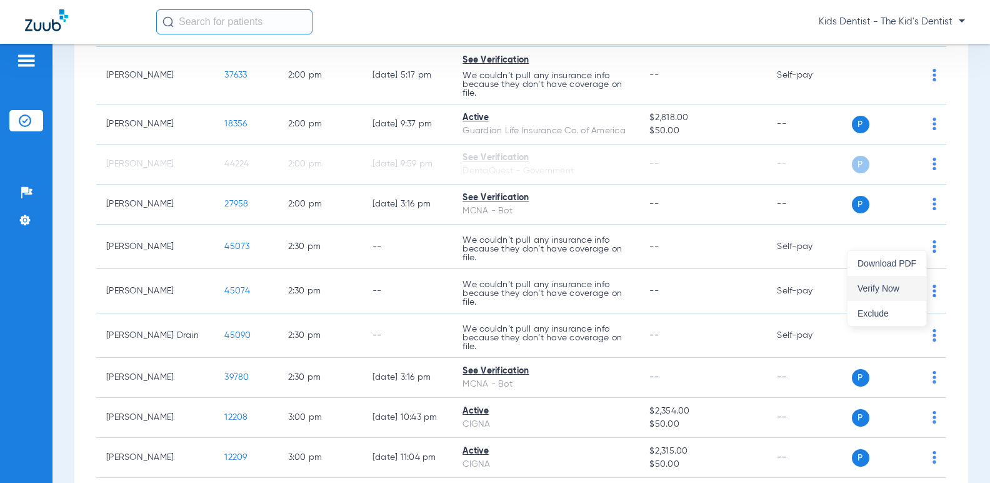
click at [875, 280] on button "Verify Now" at bounding box center [887, 288] width 79 height 25
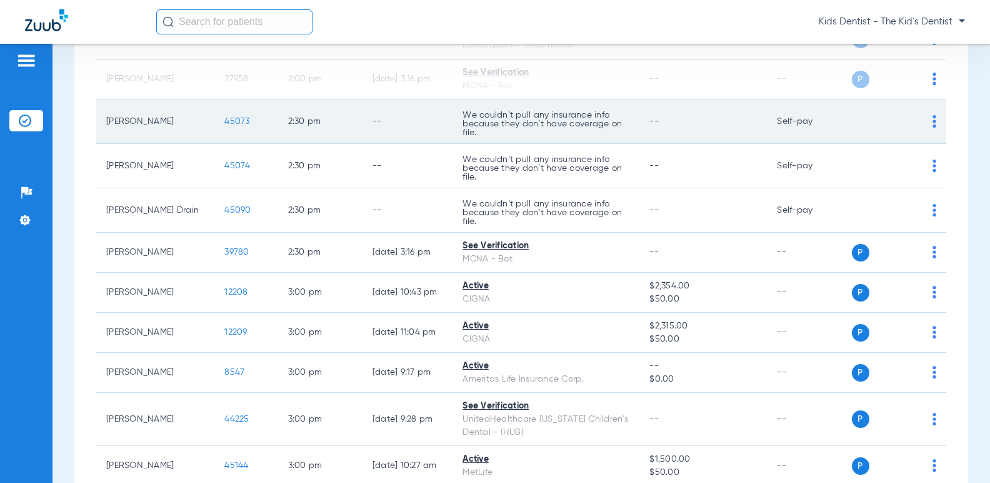
scroll to position [2938, 0]
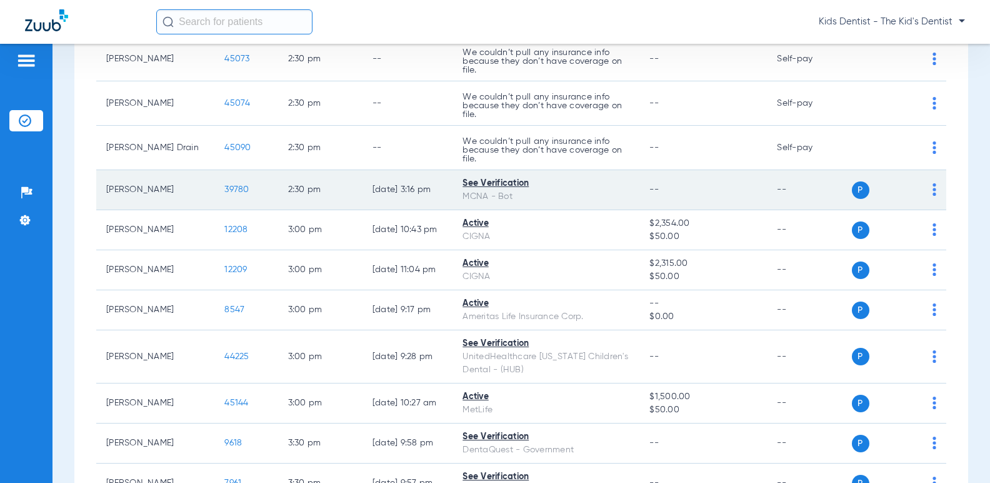
click at [933, 196] on img at bounding box center [935, 189] width 4 height 13
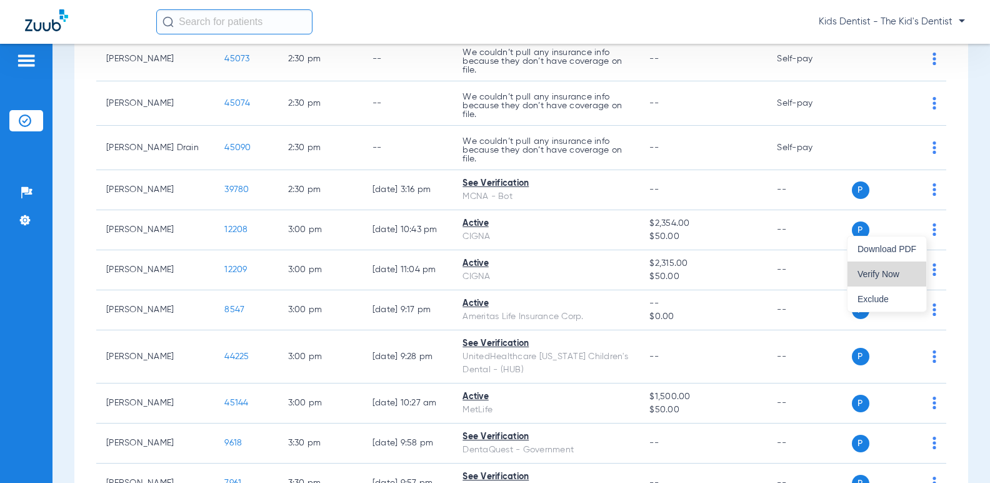
click at [882, 270] on span "Verify Now" at bounding box center [887, 273] width 59 height 9
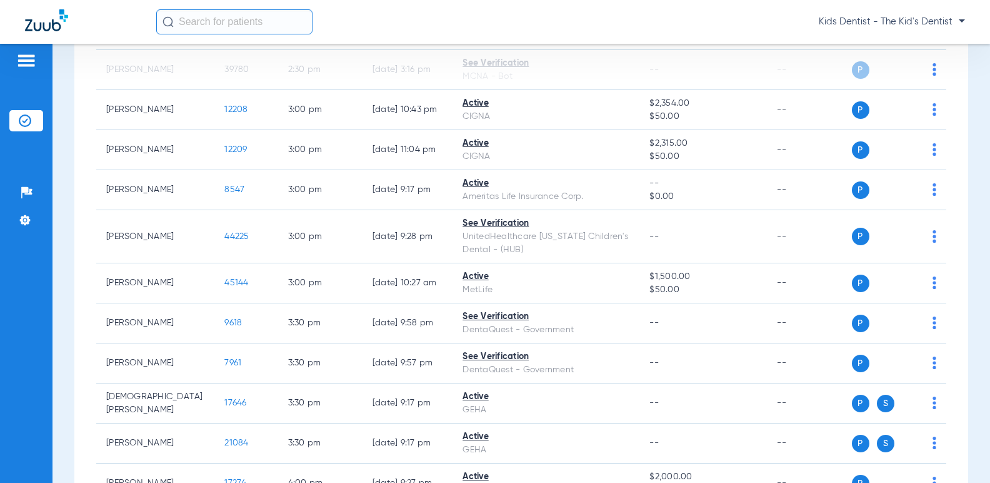
scroll to position [3063, 0]
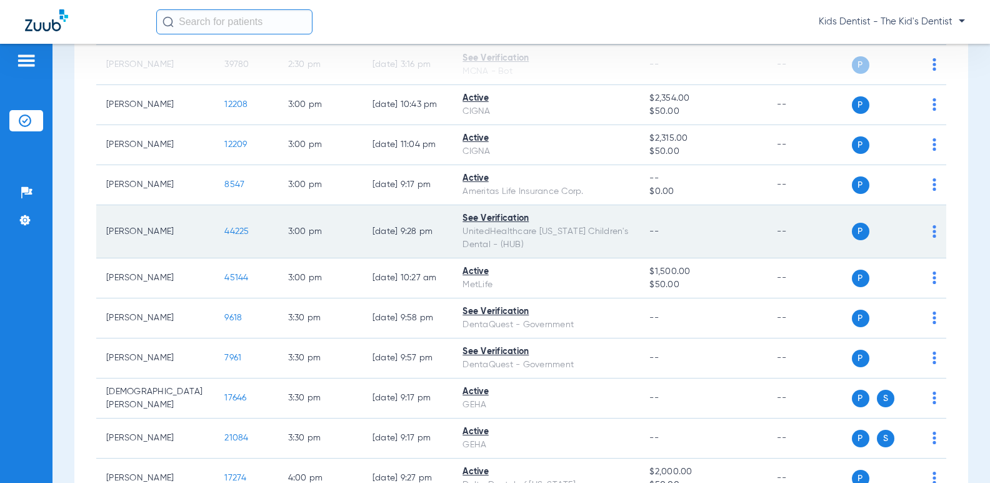
click at [933, 238] on img at bounding box center [935, 231] width 4 height 13
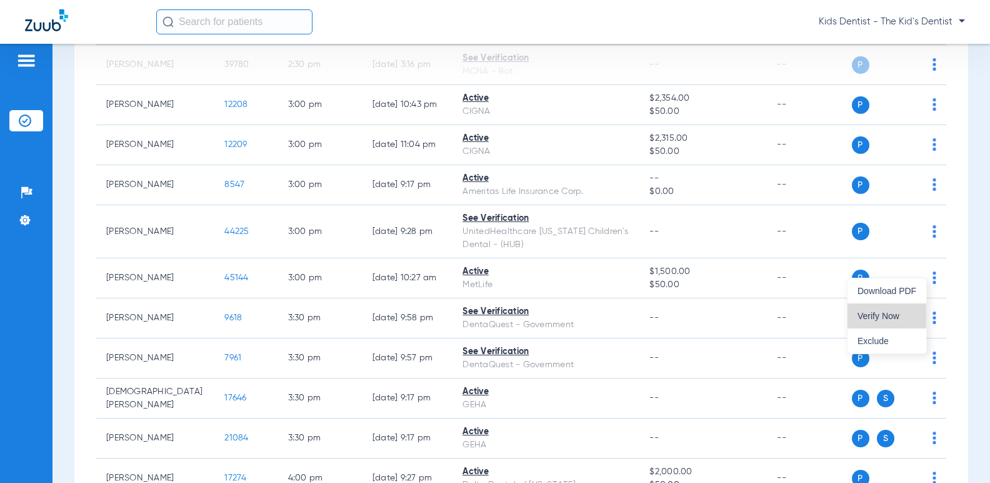
click at [862, 313] on span "Verify Now" at bounding box center [887, 315] width 59 height 9
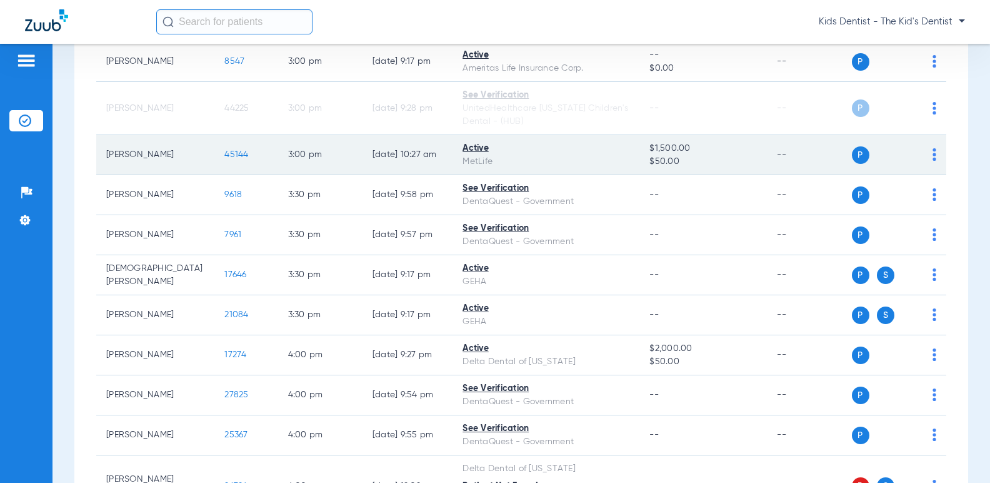
scroll to position [3188, 0]
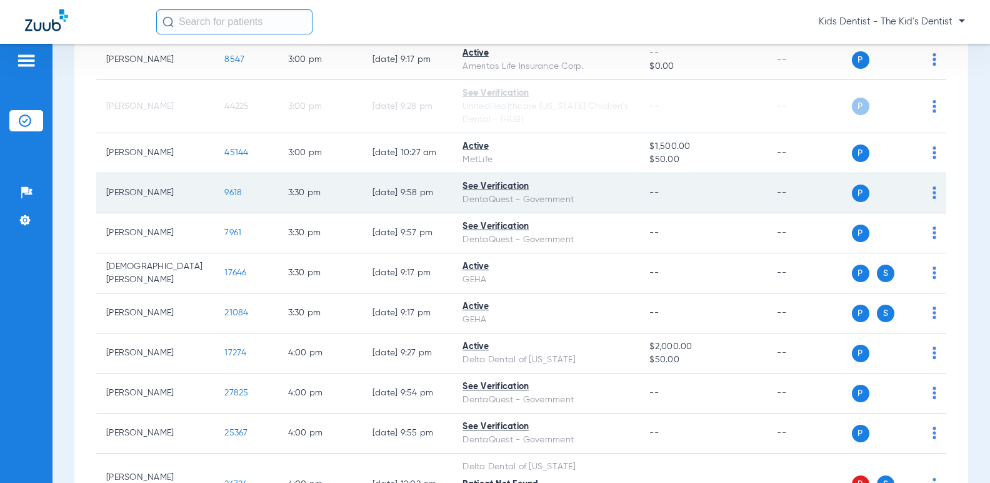
click at [933, 199] on img at bounding box center [935, 192] width 4 height 13
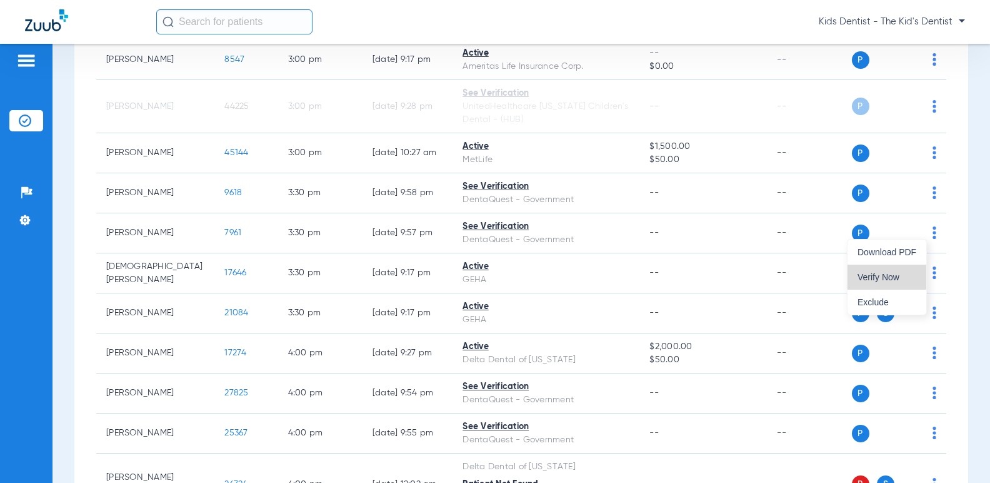
click at [902, 272] on button "Verify Now" at bounding box center [887, 276] width 79 height 25
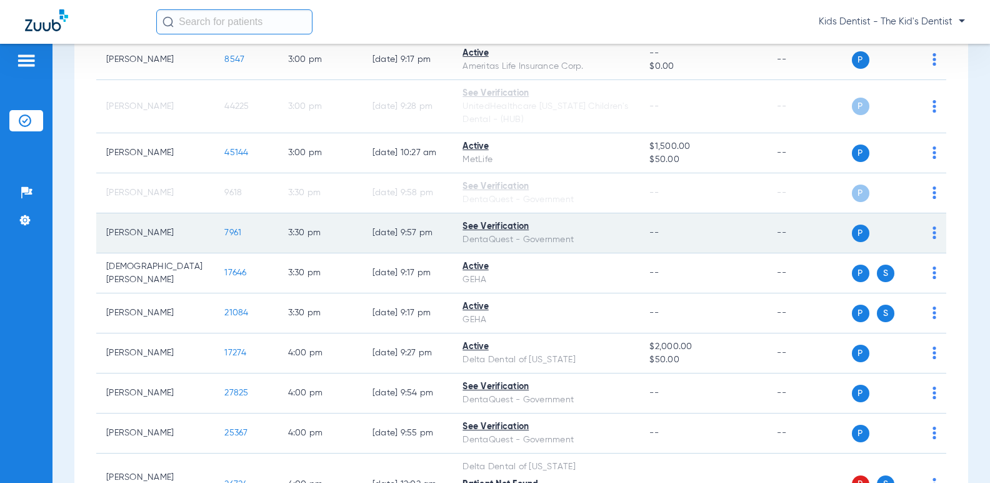
click at [933, 239] on img at bounding box center [935, 232] width 4 height 13
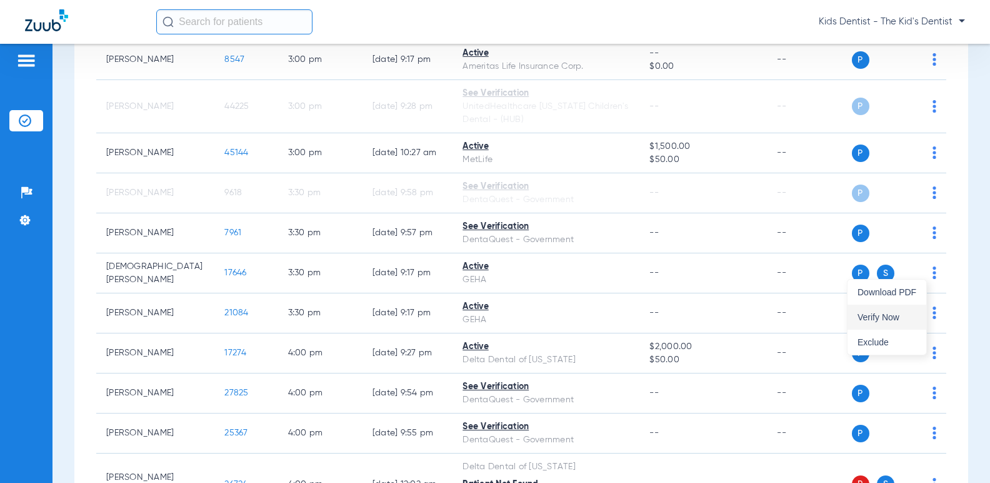
click at [888, 311] on button "Verify Now" at bounding box center [887, 316] width 79 height 25
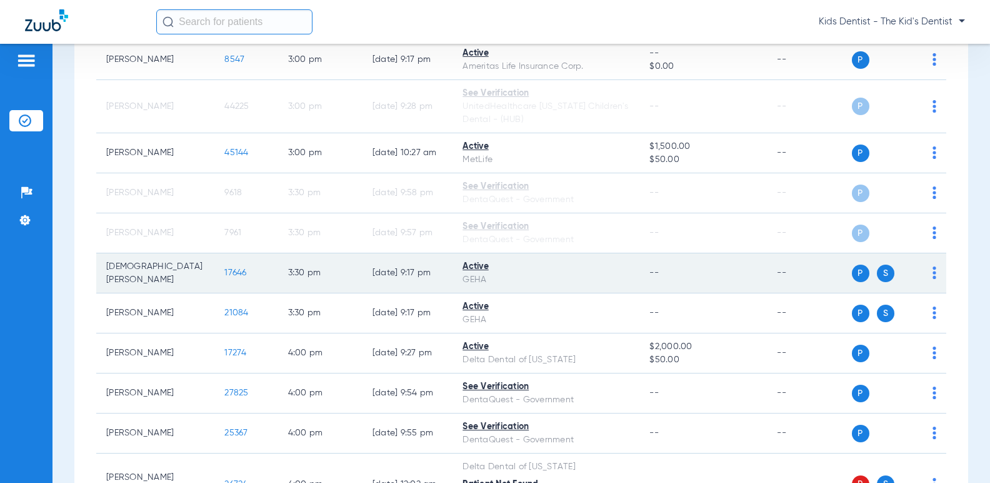
click at [224, 277] on span "17646" at bounding box center [235, 272] width 22 height 9
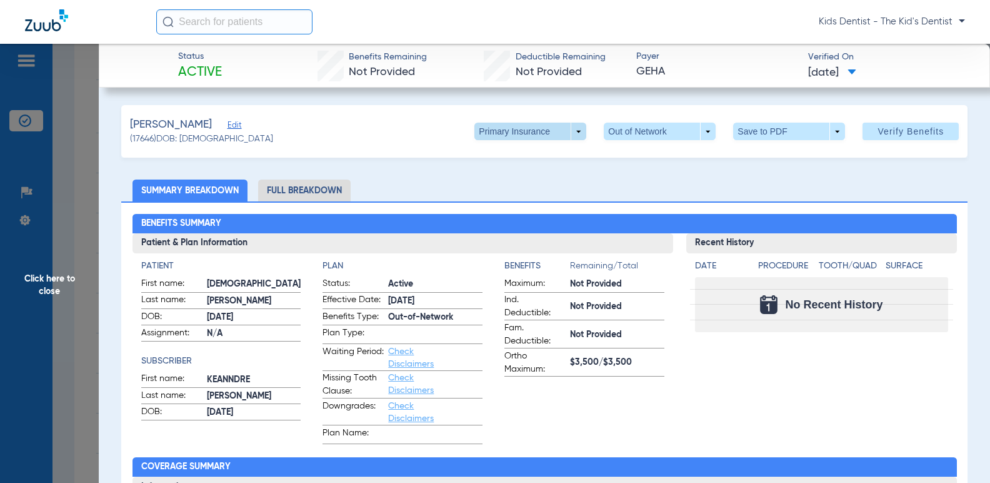
click at [573, 134] on span at bounding box center [531, 132] width 112 height 18
click at [514, 183] on span "Secondary Insurance" at bounding box center [517, 181] width 83 height 9
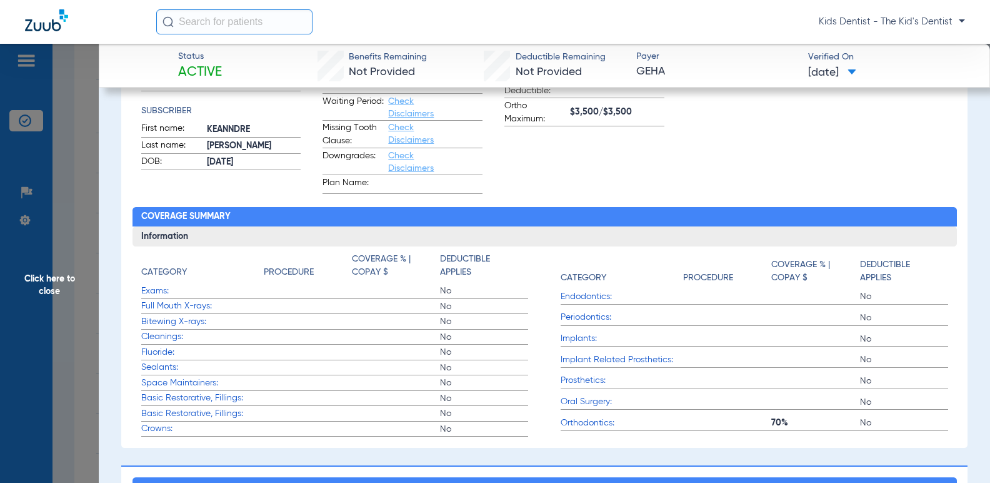
click at [52, 279] on span "Click here to close" at bounding box center [49, 285] width 99 height 483
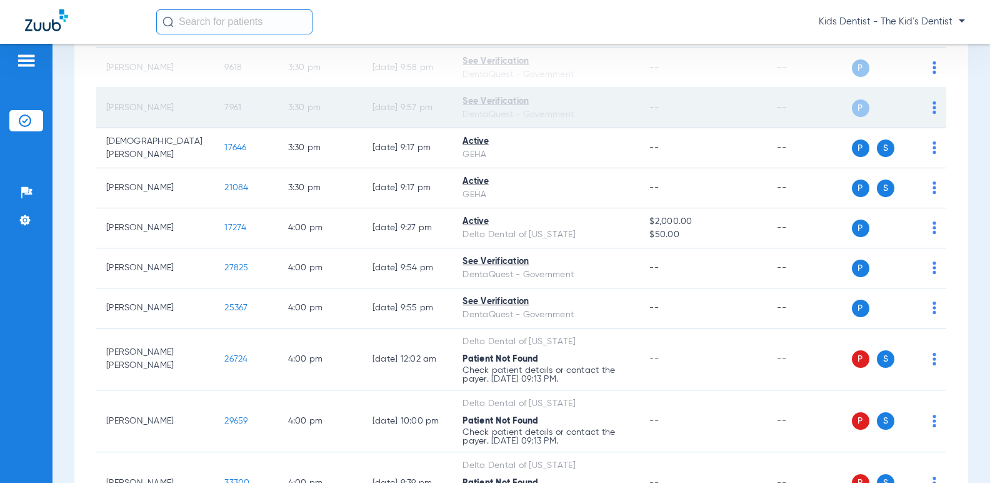
scroll to position [3376, 0]
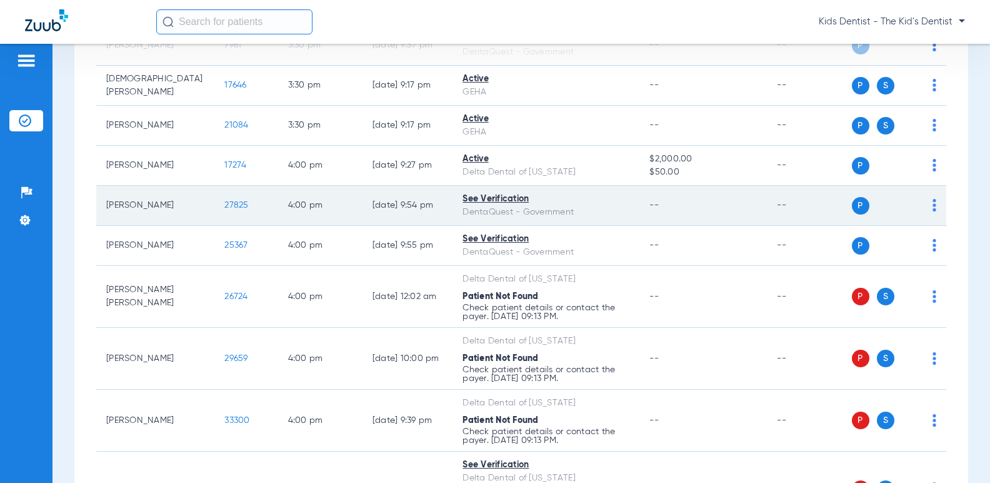
click at [933, 211] on img at bounding box center [935, 205] width 4 height 13
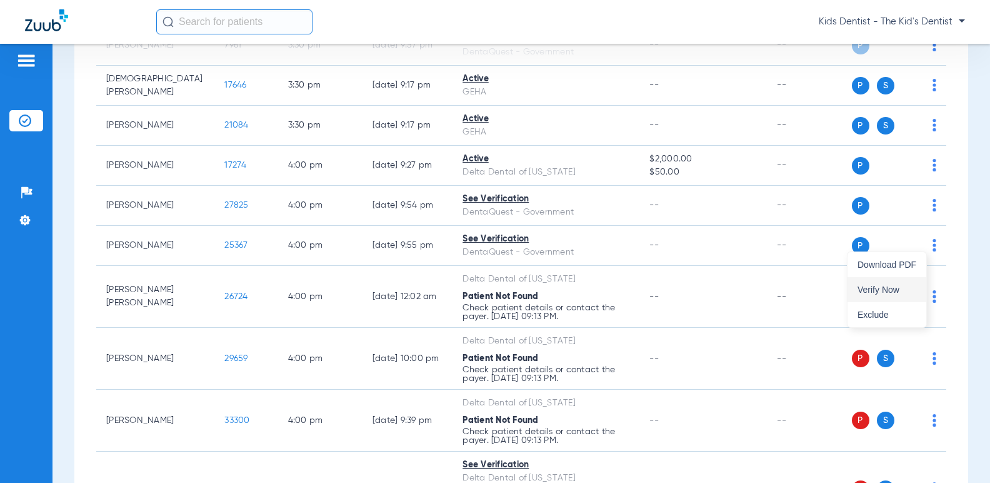
click at [890, 293] on span "Verify Now" at bounding box center [887, 289] width 59 height 9
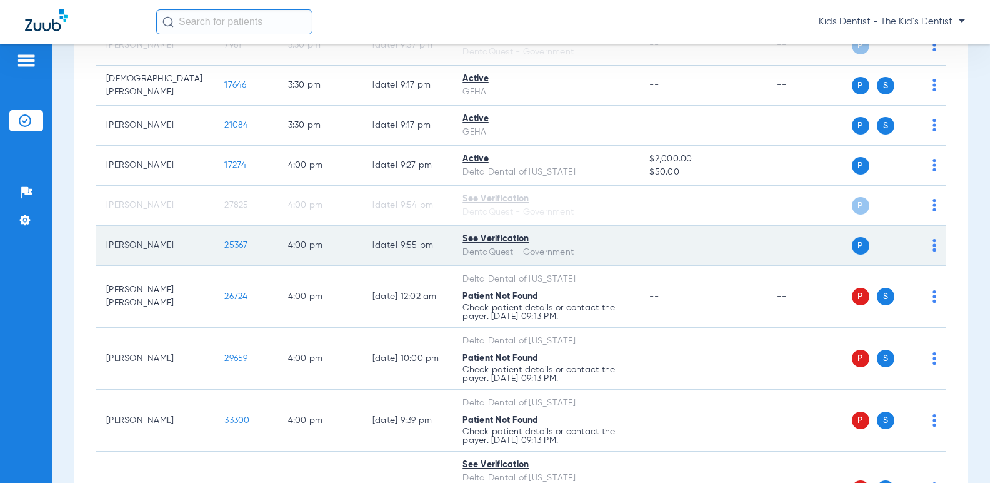
click at [933, 251] on img at bounding box center [935, 245] width 4 height 13
click at [924, 280] on div at bounding box center [495, 241] width 990 height 483
click at [933, 251] on img at bounding box center [935, 245] width 4 height 13
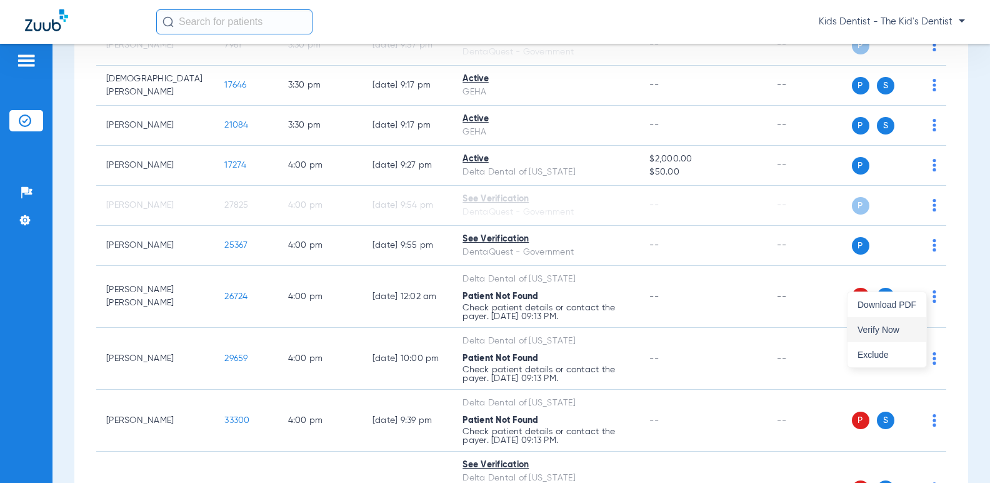
click at [880, 323] on button "Verify Now" at bounding box center [887, 329] width 79 height 25
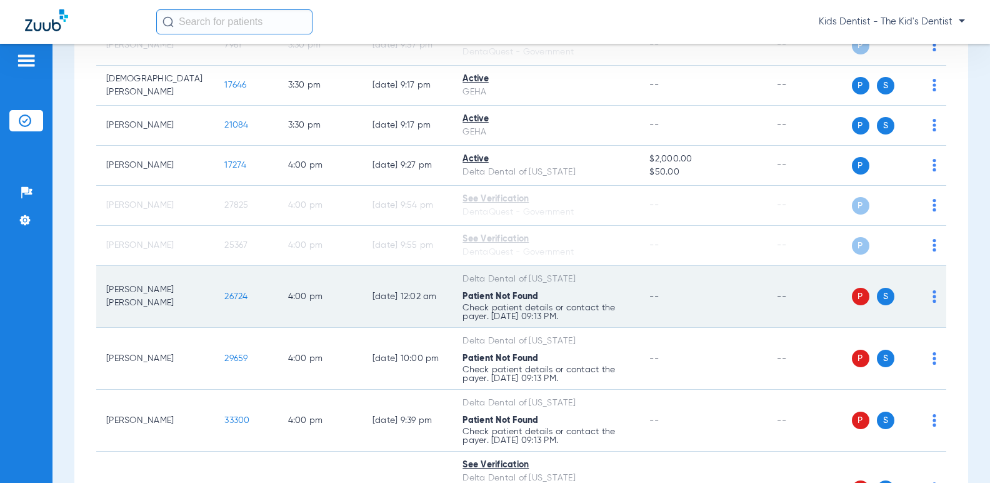
click at [224, 301] on span "26724" at bounding box center [235, 296] width 23 height 9
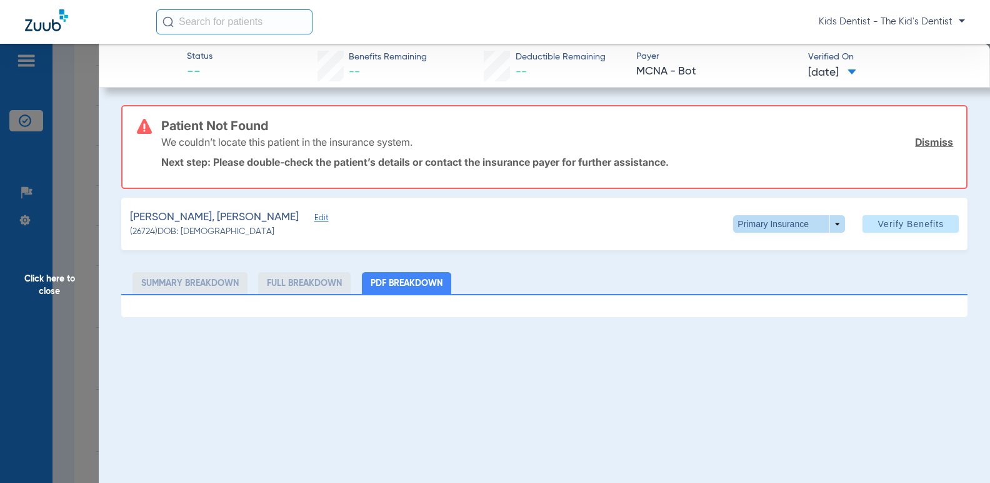
click at [837, 224] on span at bounding box center [789, 224] width 112 height 18
click at [781, 273] on span "Secondary Insurance" at bounding box center [785, 273] width 83 height 9
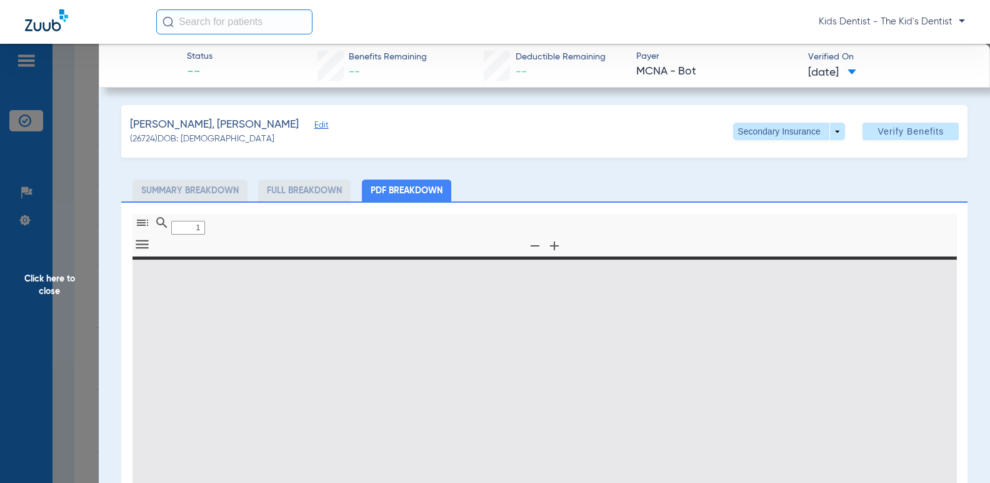
type input "0"
select select "page-width"
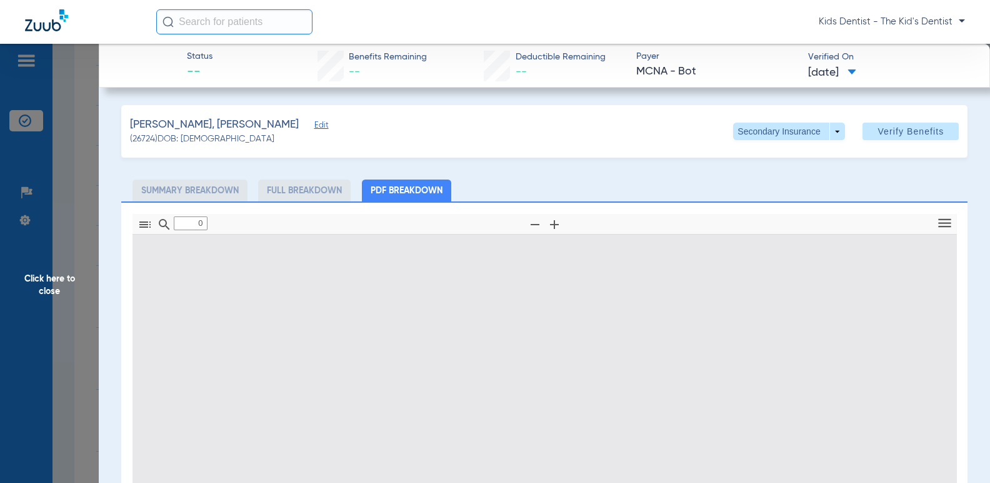
type input "1"
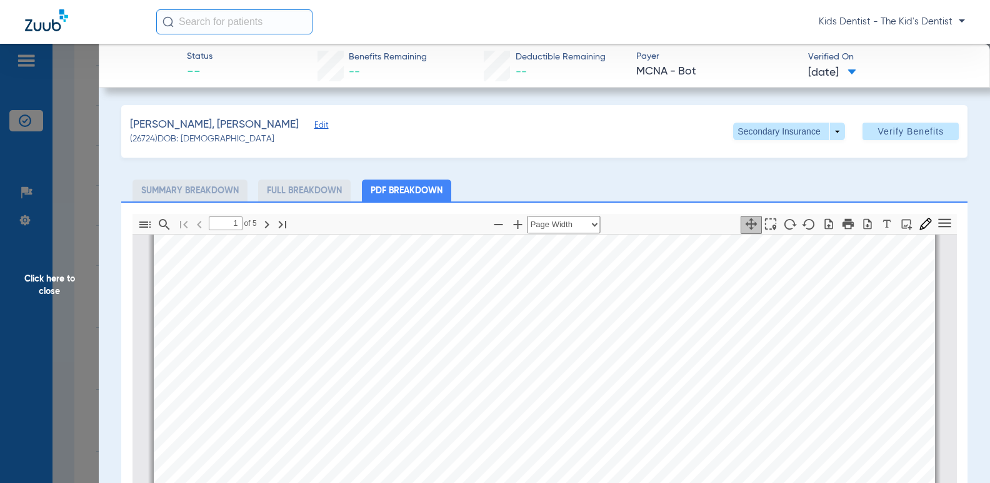
scroll to position [631, 0]
click at [89, 299] on span "Click here to close" at bounding box center [49, 285] width 99 height 483
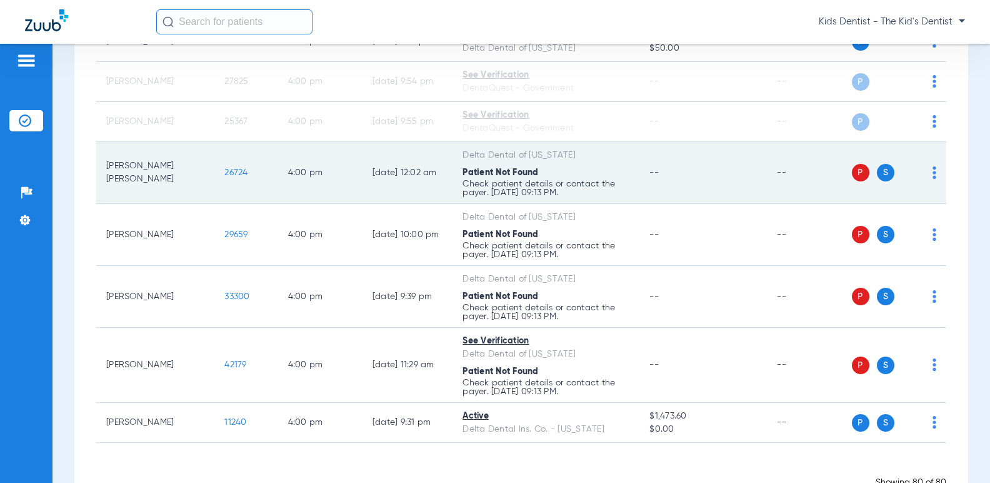
scroll to position [3501, 0]
click at [933, 178] on img at bounding box center [935, 171] width 4 height 13
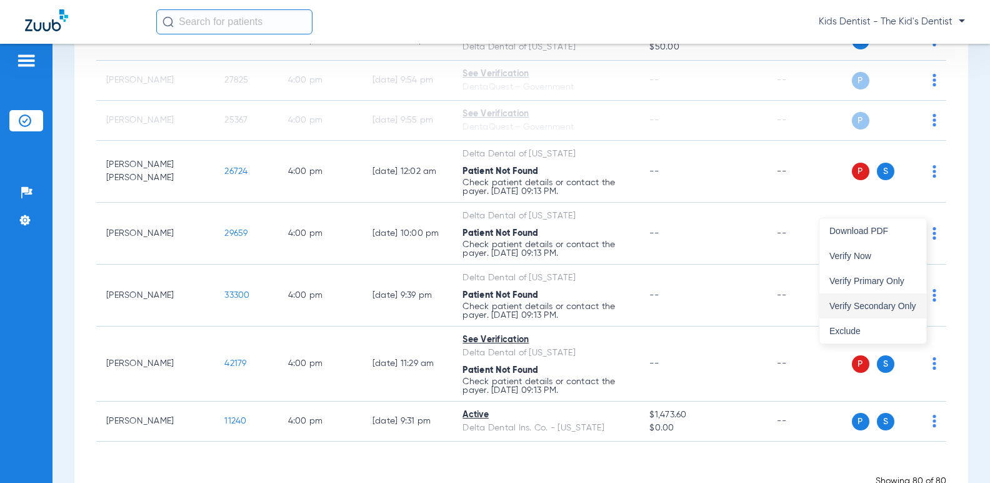
click at [890, 299] on button "Verify Secondary Only" at bounding box center [873, 305] width 107 height 25
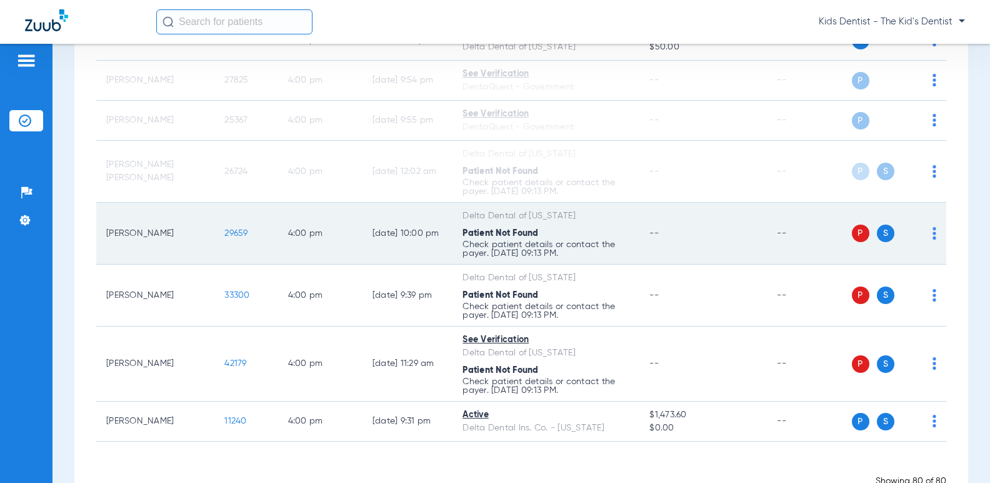
click at [923, 242] on div "P S" at bounding box center [894, 233] width 85 height 18
click at [922, 242] on div "P S" at bounding box center [894, 233] width 85 height 18
click at [933, 239] on img at bounding box center [935, 233] width 4 height 13
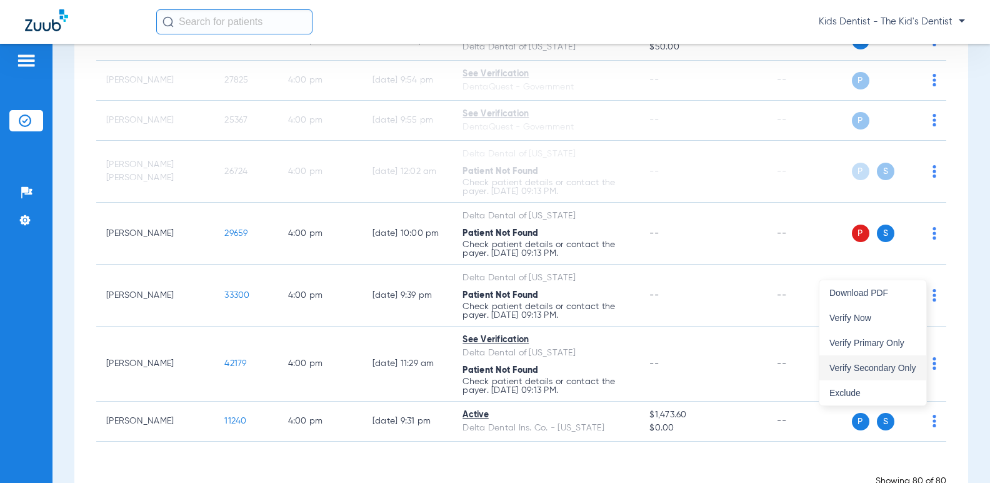
click at [905, 370] on span "Verify Secondary Only" at bounding box center [873, 367] width 87 height 9
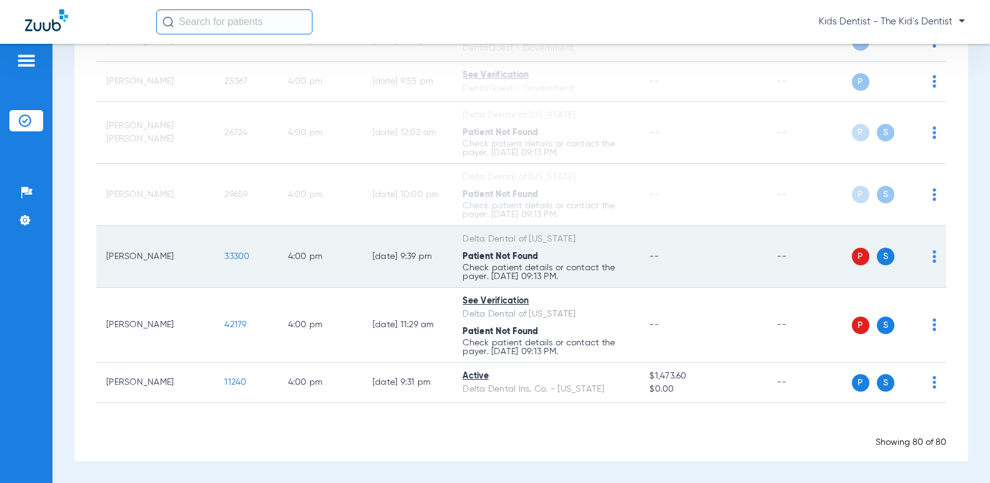
scroll to position [3575, 0]
click at [933, 251] on img at bounding box center [935, 256] width 4 height 13
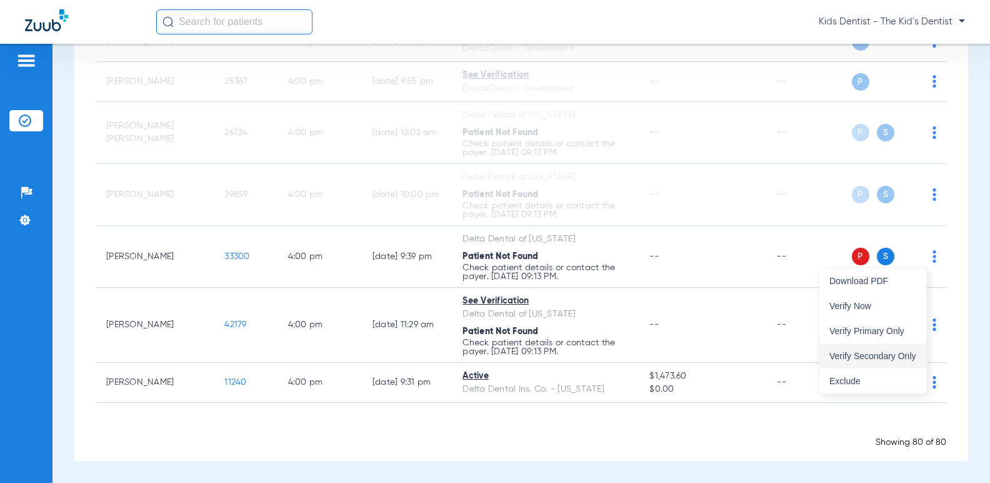
click at [901, 353] on span "Verify Secondary Only" at bounding box center [873, 355] width 87 height 9
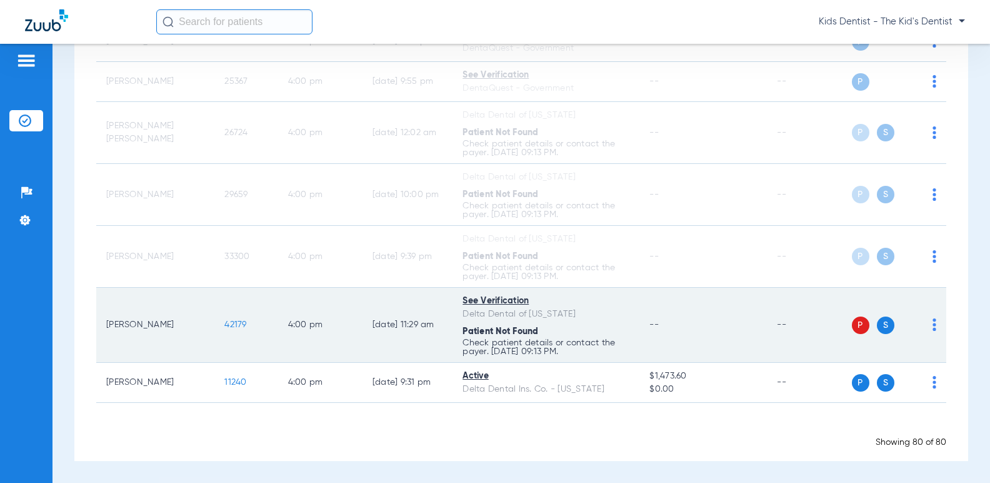
click at [933, 322] on img at bounding box center [935, 324] width 4 height 13
click at [924, 322] on div at bounding box center [495, 241] width 990 height 483
click at [933, 330] on img at bounding box center [935, 324] width 4 height 13
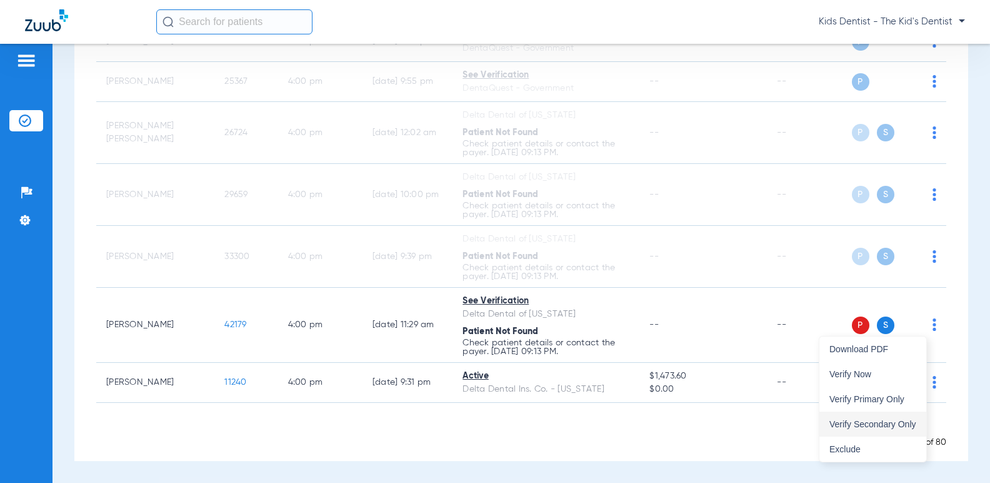
click at [883, 423] on span "Verify Secondary Only" at bounding box center [873, 423] width 87 height 9
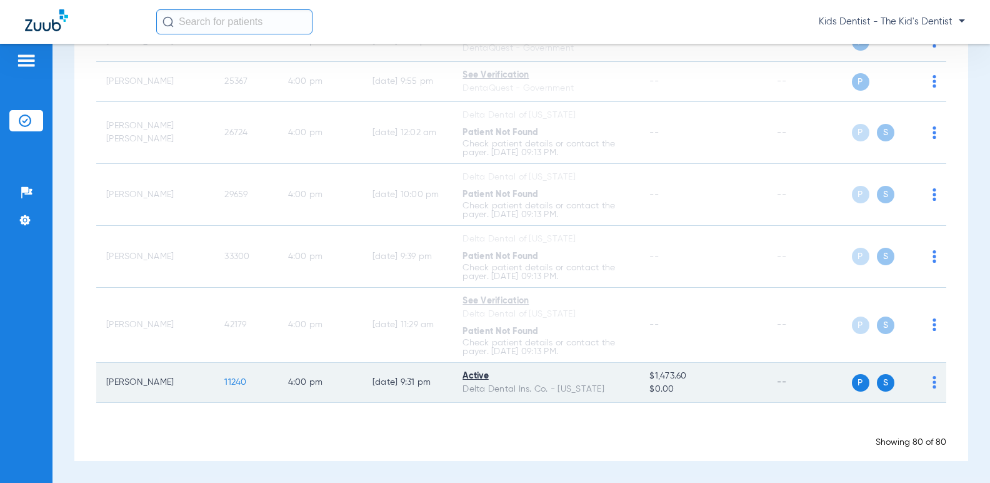
click at [224, 380] on span "11240" at bounding box center [235, 382] width 22 height 9
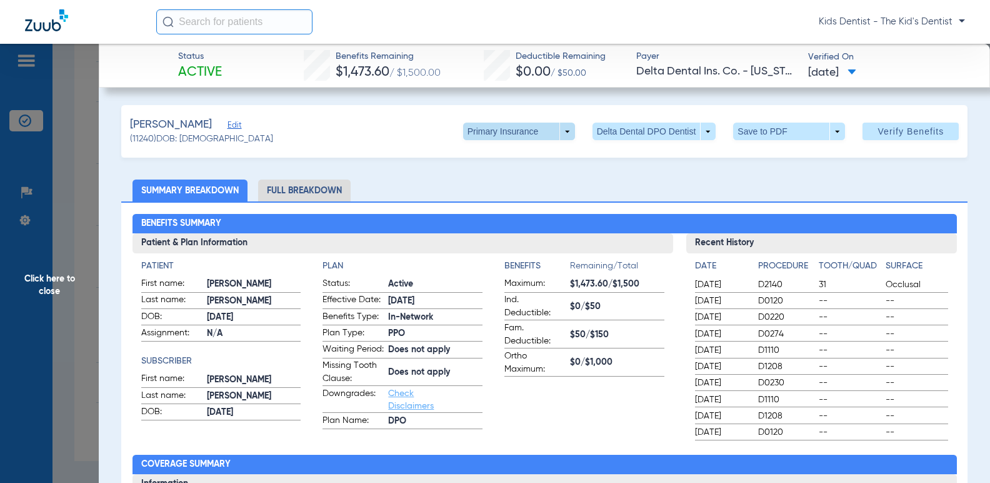
click at [557, 133] on span at bounding box center [519, 132] width 112 height 18
click at [533, 174] on button "Secondary Insurance" at bounding box center [506, 181] width 103 height 25
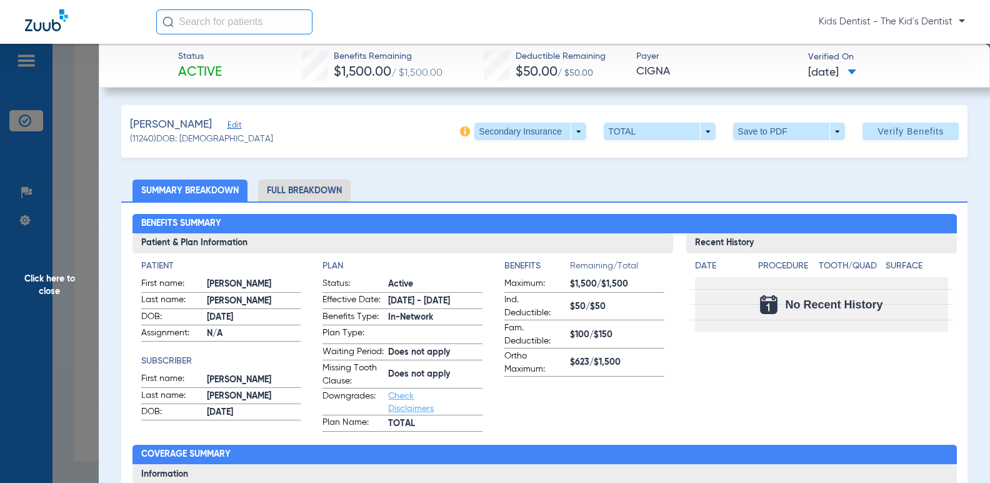
click at [65, 268] on span "Click here to close" at bounding box center [49, 285] width 99 height 483
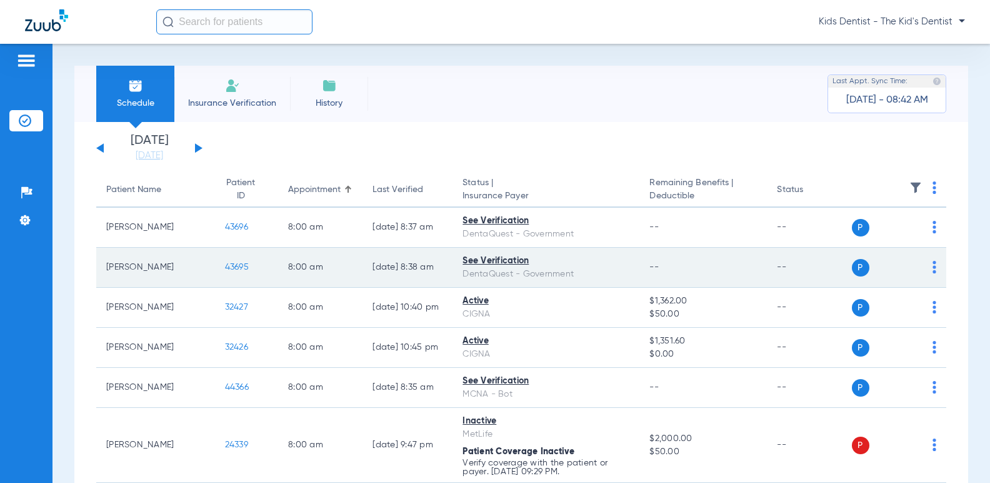
scroll to position [63, 0]
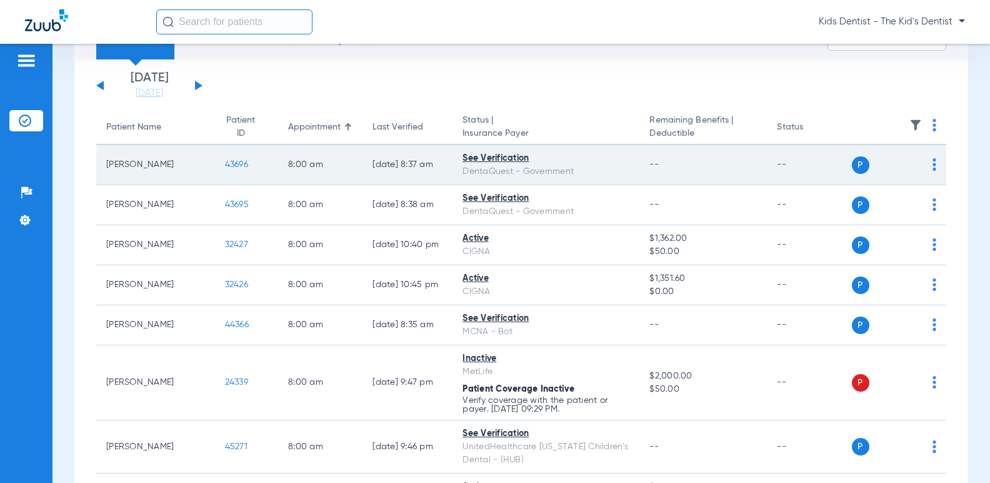
click at [225, 166] on span "43696" at bounding box center [236, 164] width 23 height 9
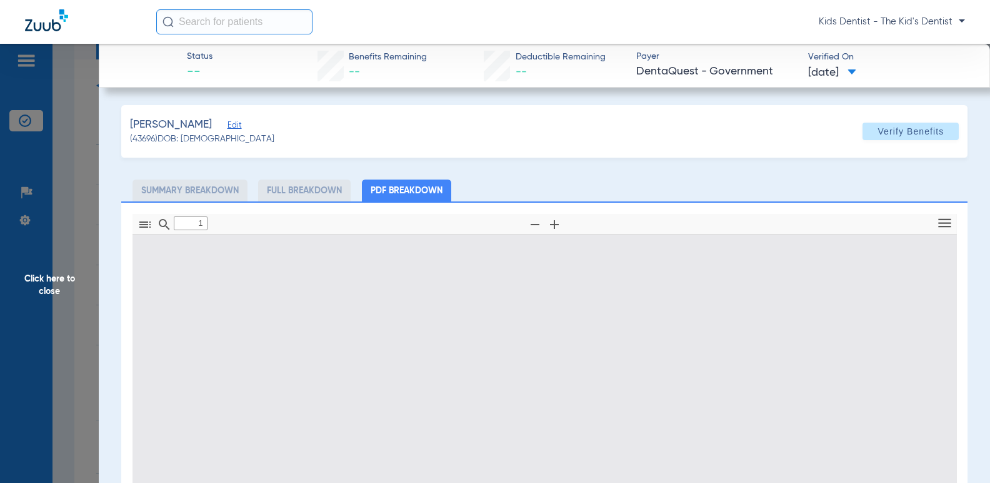
type input "0"
select select "page-width"
type input "1"
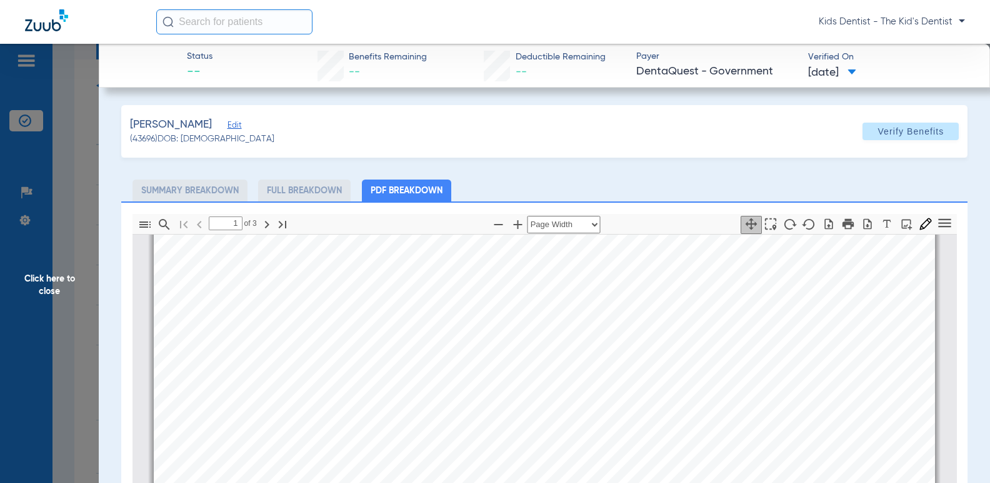
scroll to position [131, 0]
click at [51, 273] on span "Click here to close" at bounding box center [49, 285] width 99 height 483
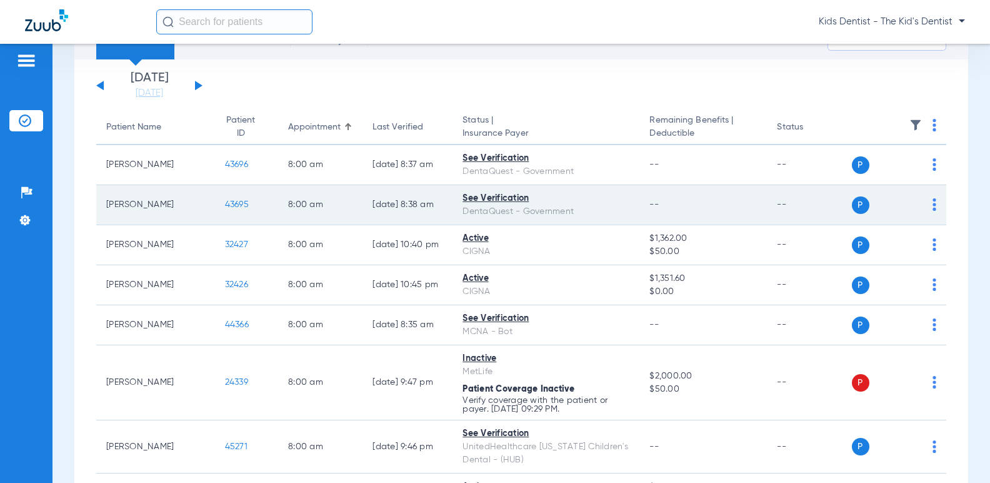
click at [225, 203] on span "43695" at bounding box center [237, 204] width 24 height 9
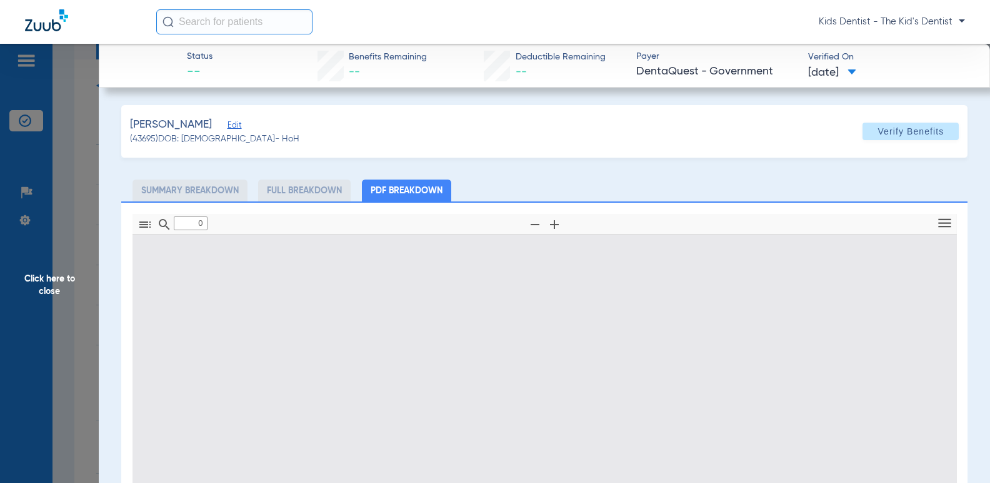
scroll to position [63, 0]
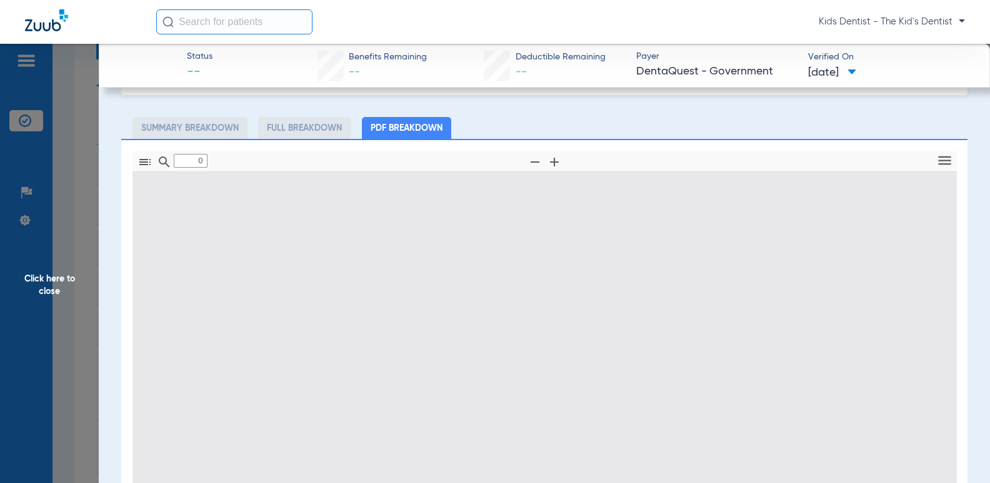
type input "1"
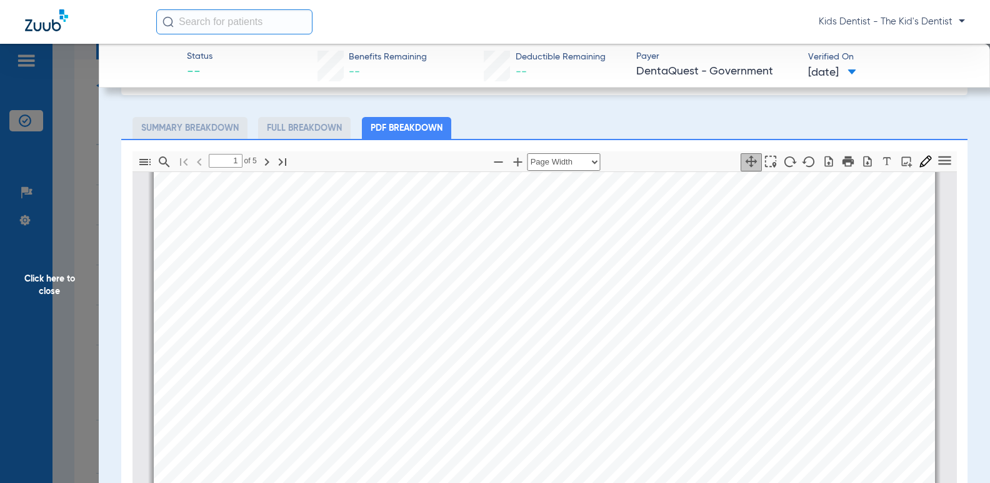
scroll to position [131, 0]
click at [65, 285] on span "Click here to close" at bounding box center [49, 285] width 99 height 483
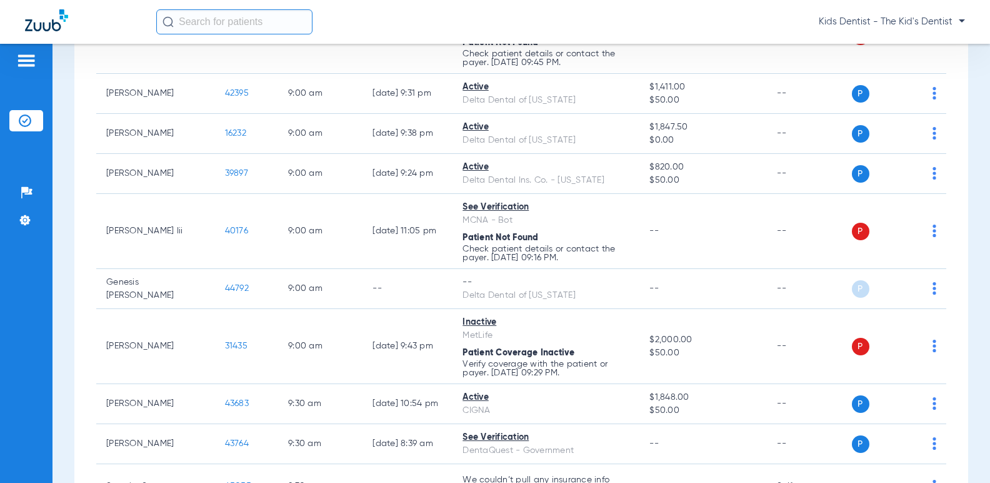
scroll to position [813, 0]
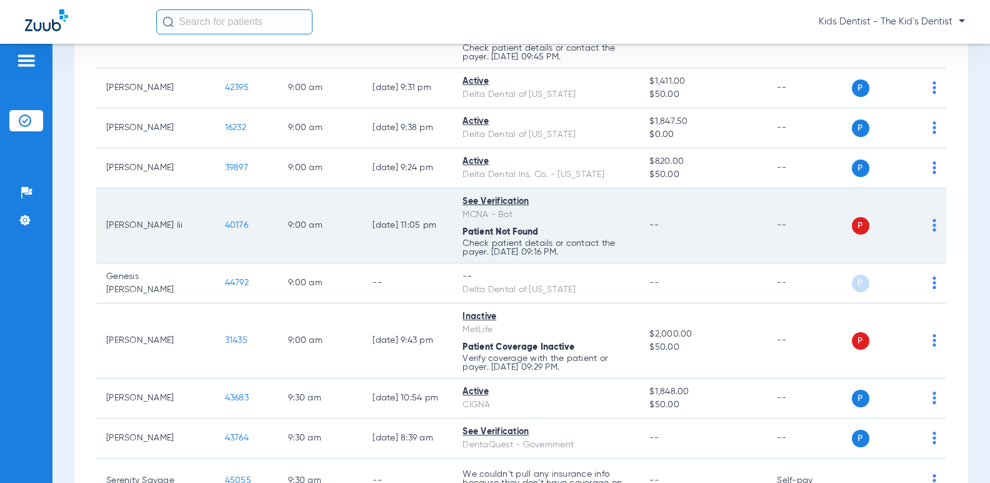
click at [933, 231] on img at bounding box center [935, 225] width 4 height 13
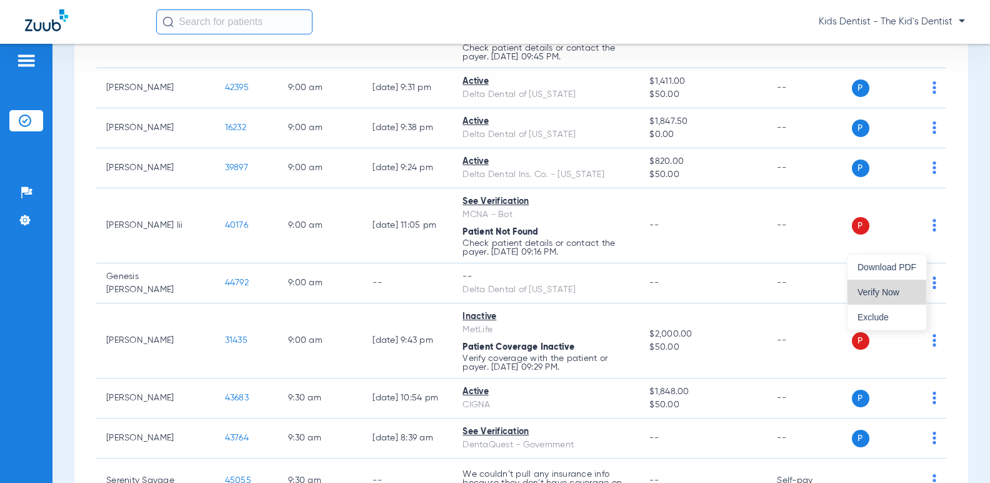
click at [887, 289] on span "Verify Now" at bounding box center [887, 292] width 59 height 9
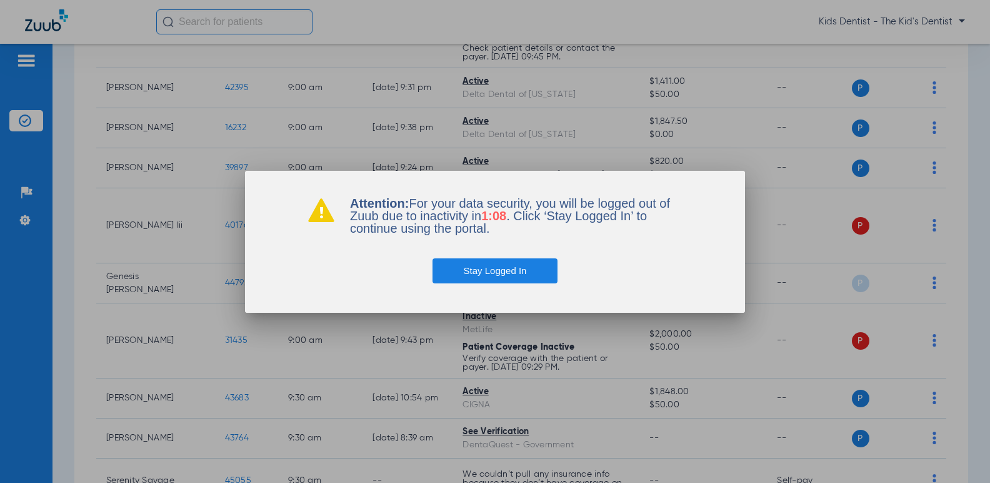
click at [527, 267] on button "Stay Logged In" at bounding box center [496, 270] width 126 height 25
